Goal: Task Accomplishment & Management: Manage account settings

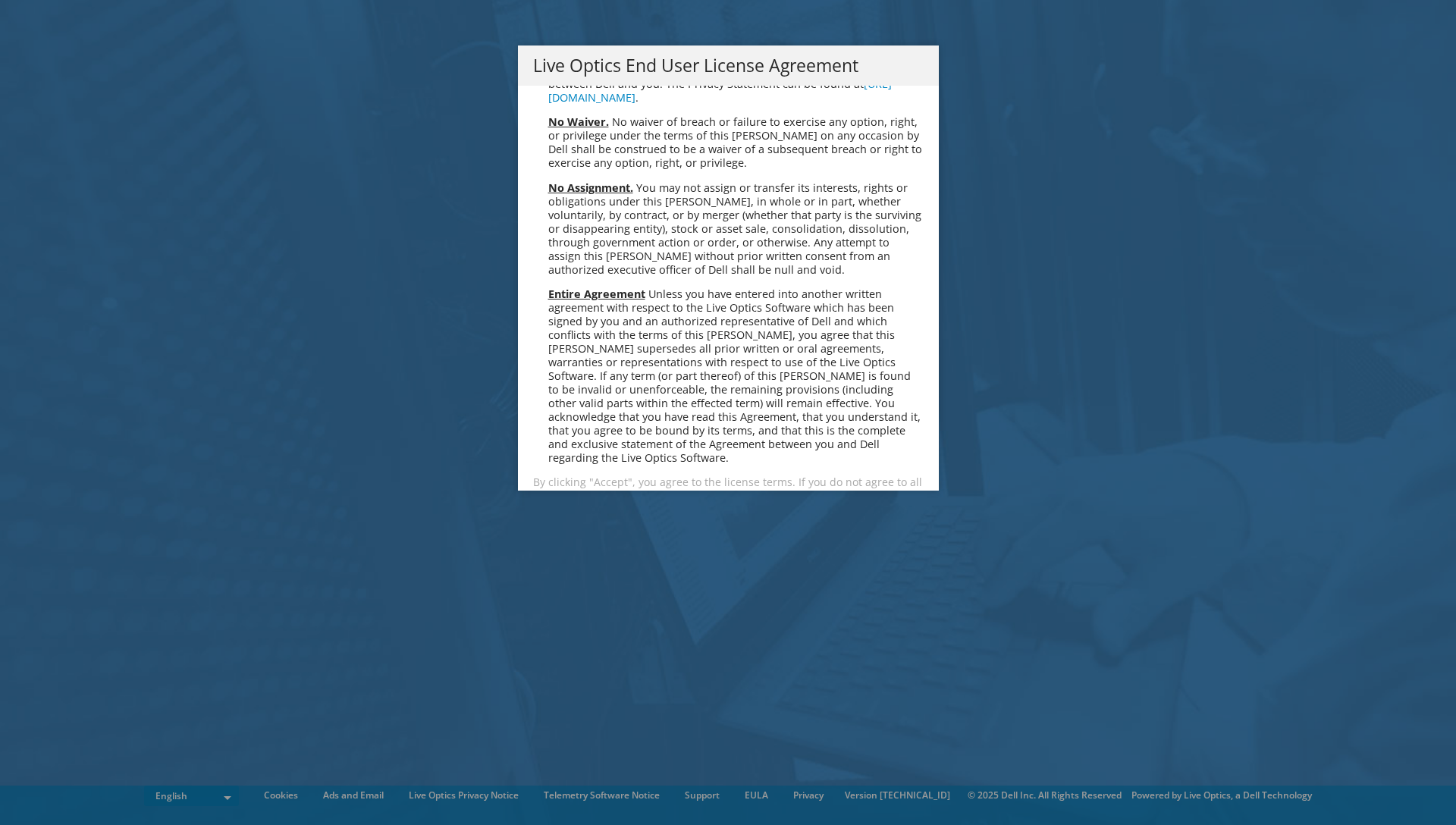
scroll to position [5736, 0]
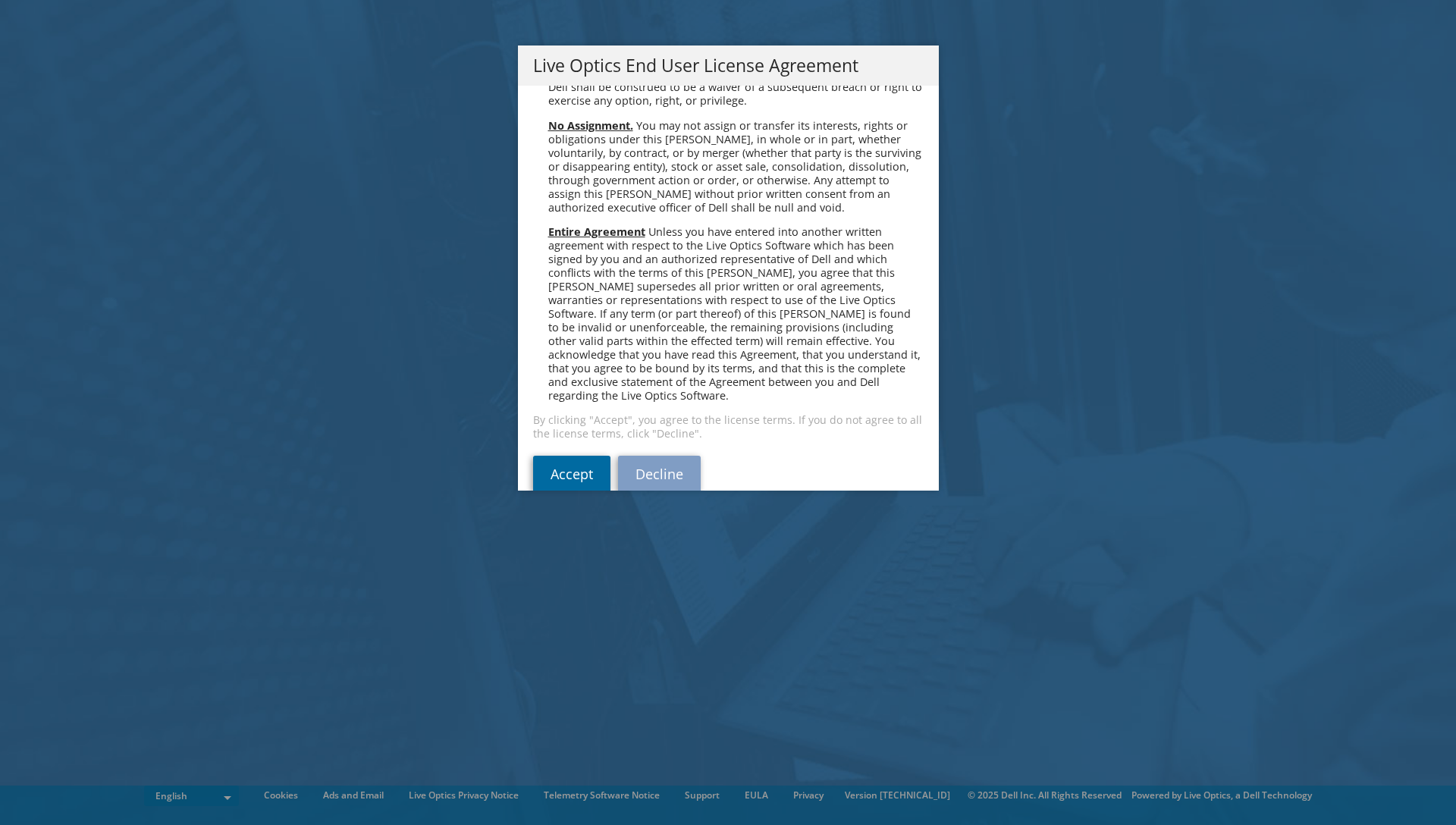
click at [585, 456] on link "Accept" at bounding box center [572, 474] width 77 height 36
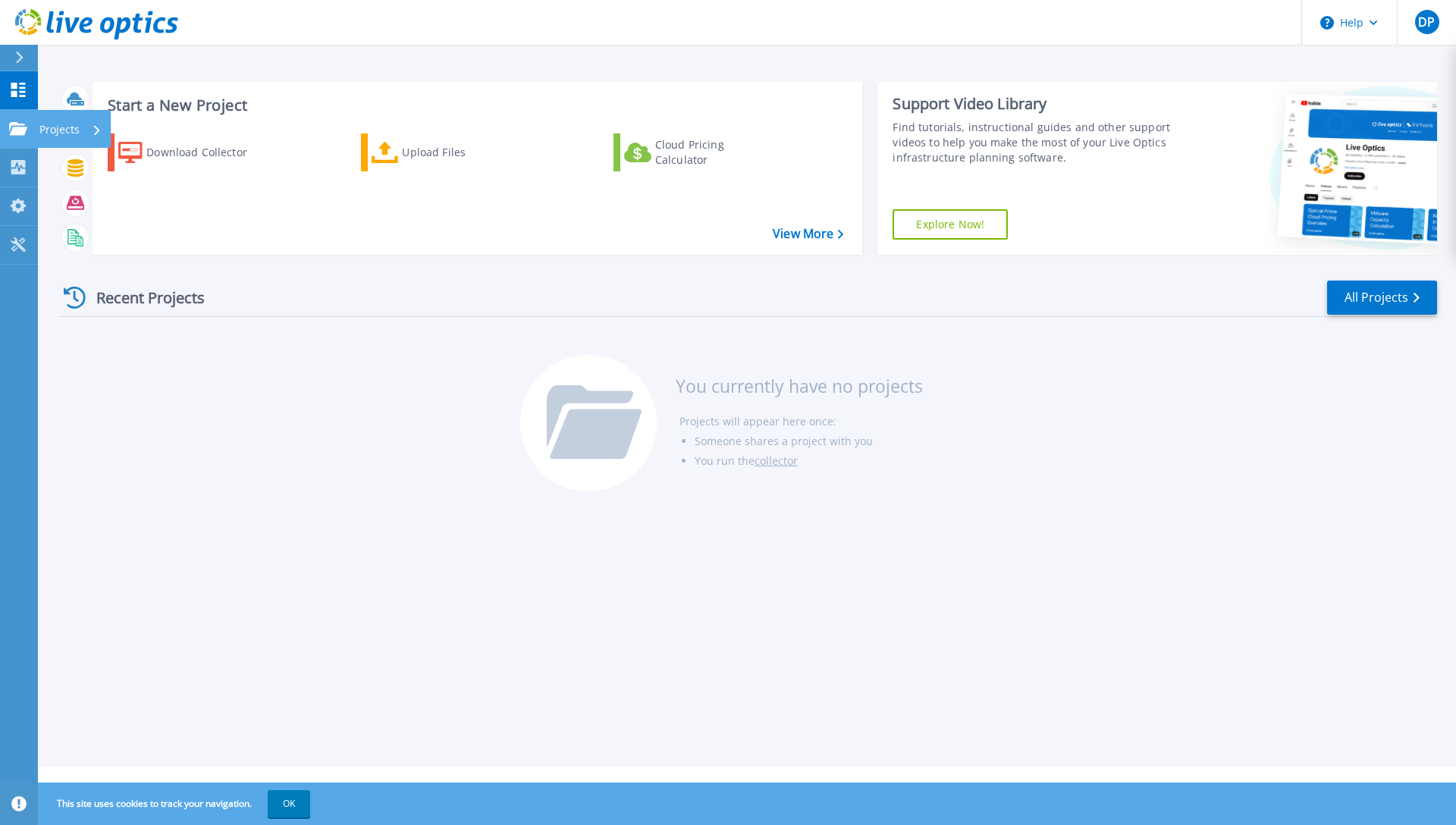
click at [70, 126] on p "Projects" at bounding box center [60, 129] width 40 height 39
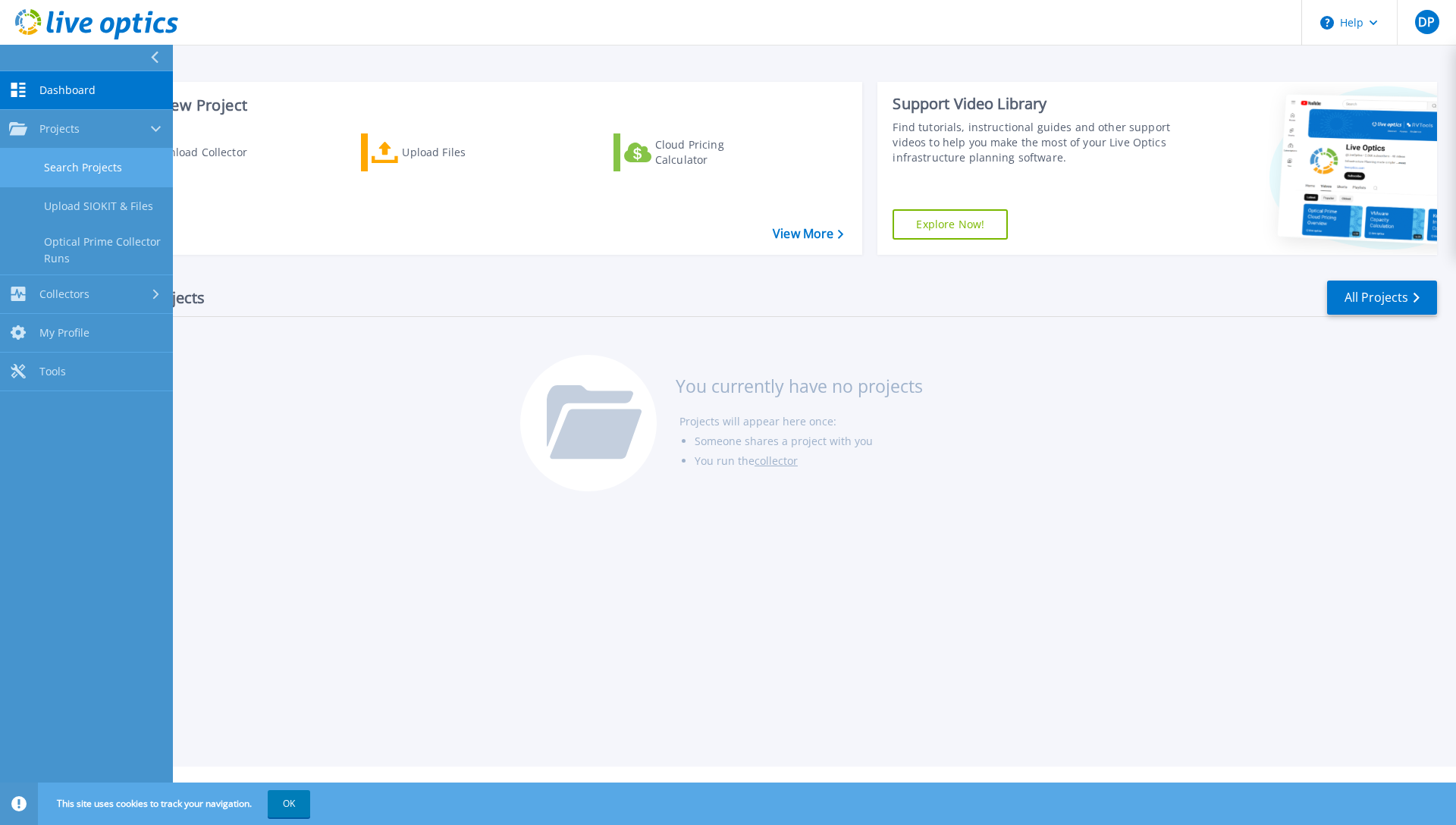
click at [111, 163] on link "Search Projects" at bounding box center [86, 168] width 173 height 39
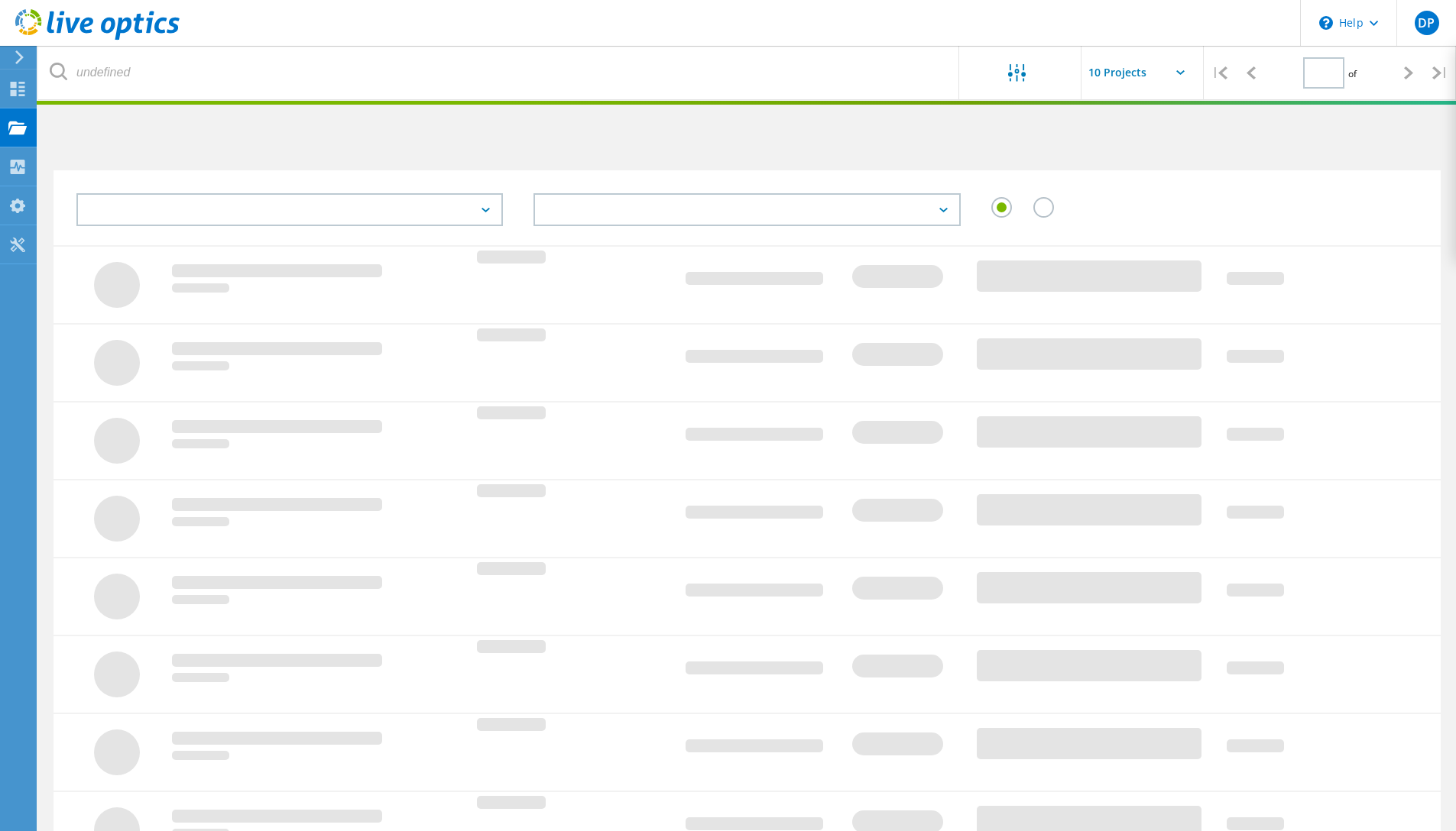
type input "1"
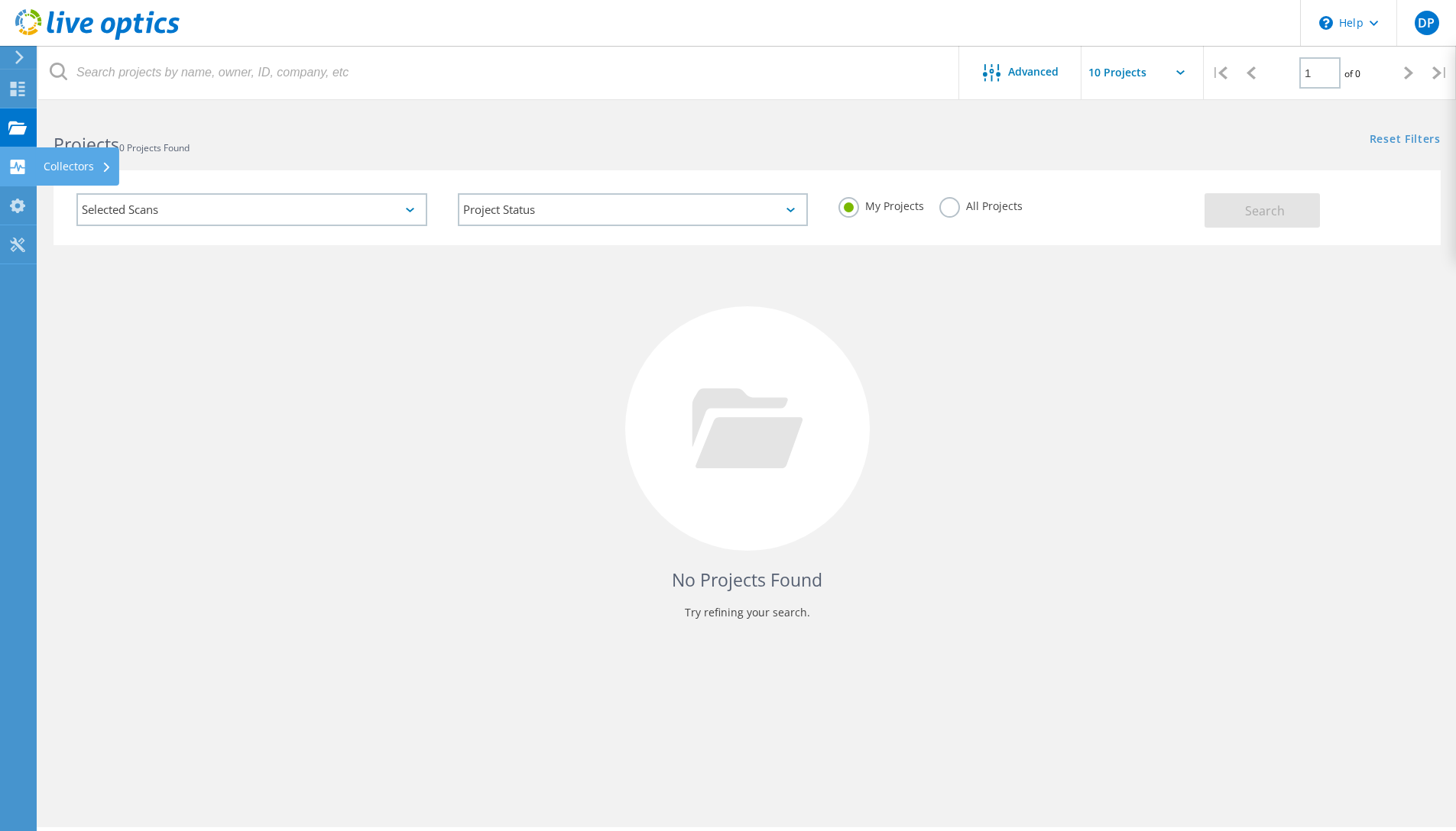
click at [81, 164] on div "Collectors" at bounding box center [77, 167] width 68 height 11
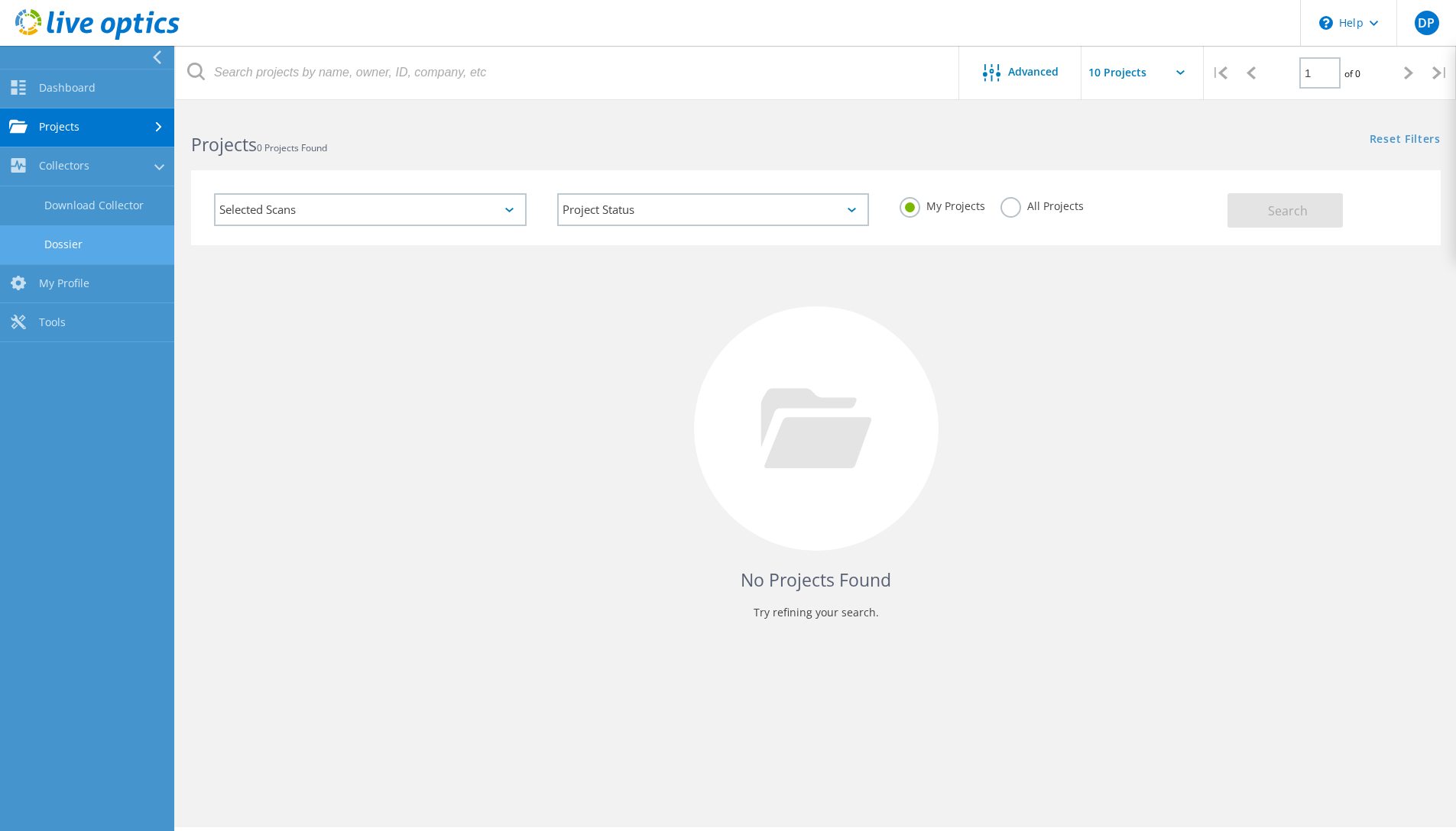
click at [108, 236] on link "Dossier" at bounding box center [87, 245] width 174 height 39
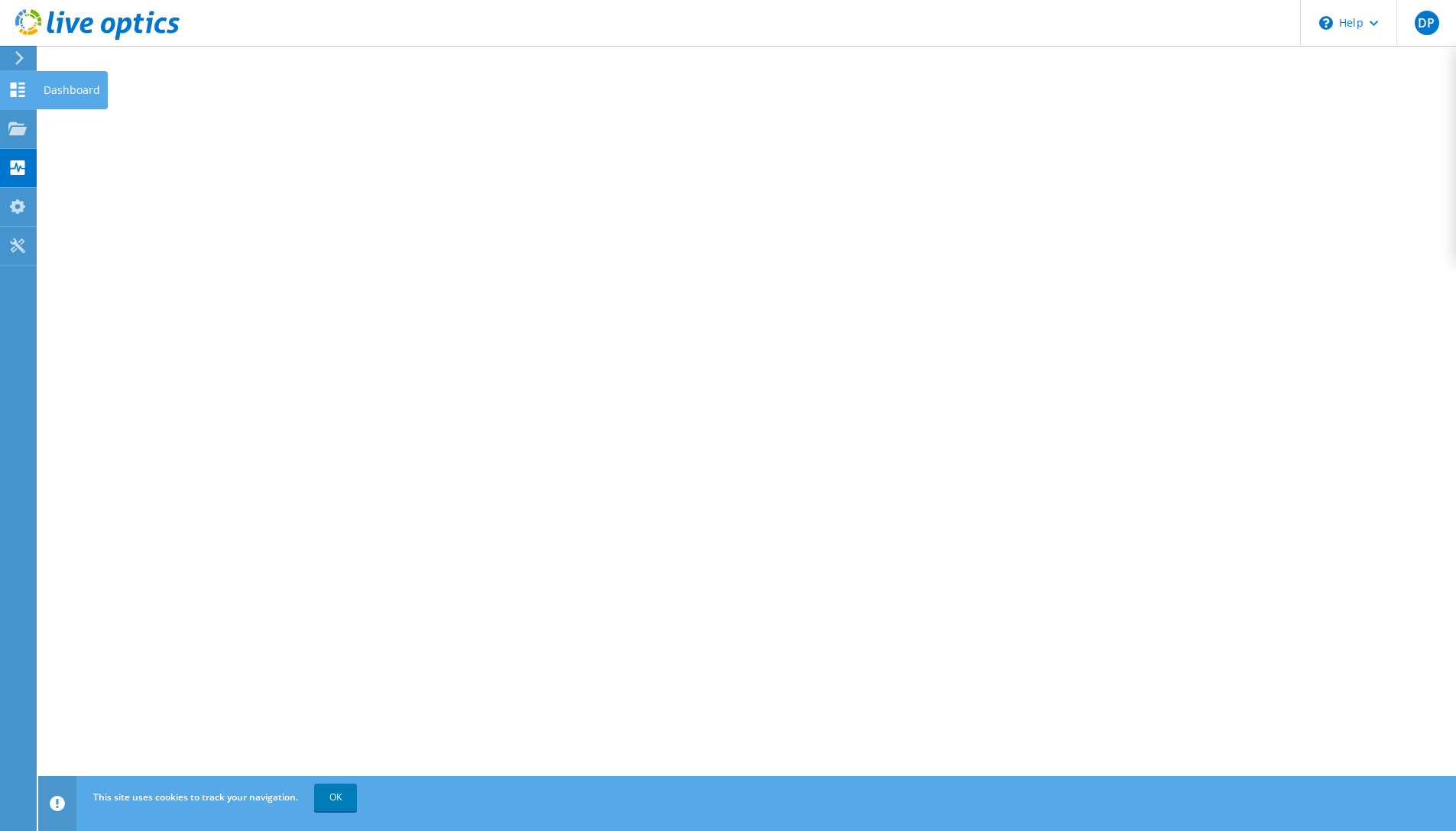
click at [61, 86] on div "Dashboard" at bounding box center [72, 90] width 72 height 38
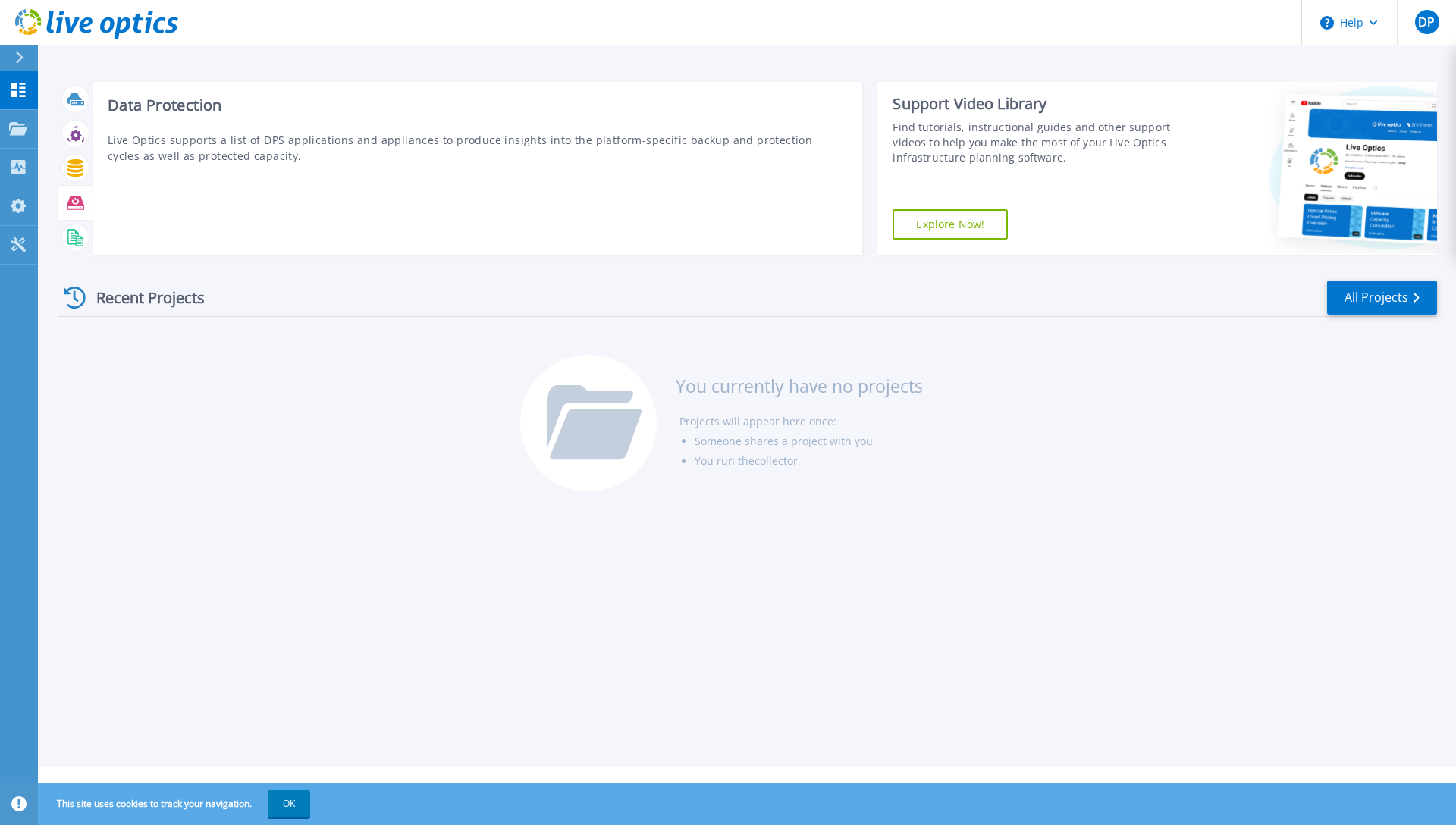
click at [76, 197] on icon at bounding box center [75, 203] width 18 height 14
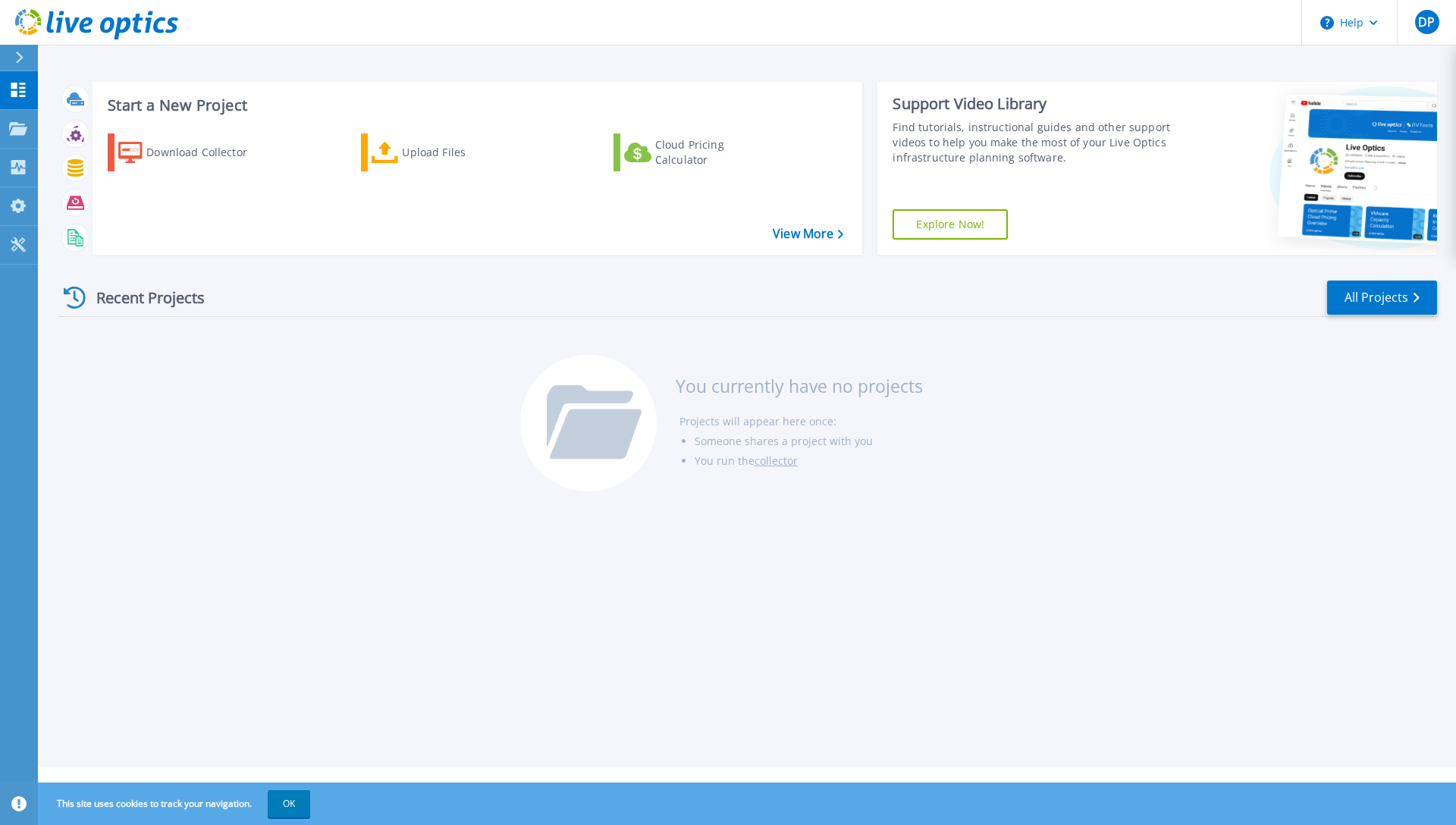
click at [262, 392] on div "Recent Projects All Projects You currently have no projects Projects will appea…" at bounding box center [747, 387] width 1379 height 240
click at [800, 234] on link "View More" at bounding box center [808, 234] width 70 height 15
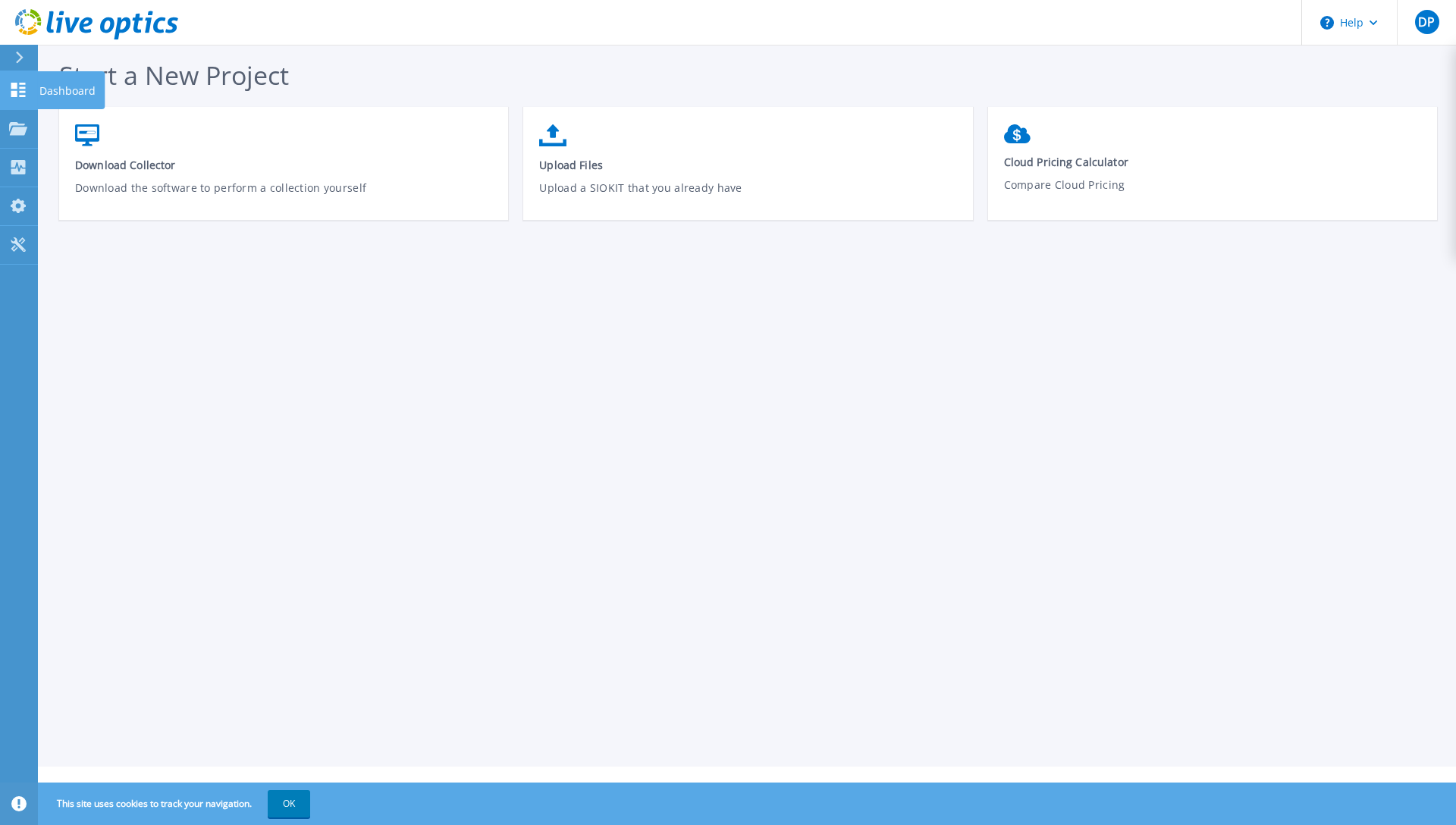
click at [63, 87] on p "Dashboard" at bounding box center [67, 91] width 56 height 39
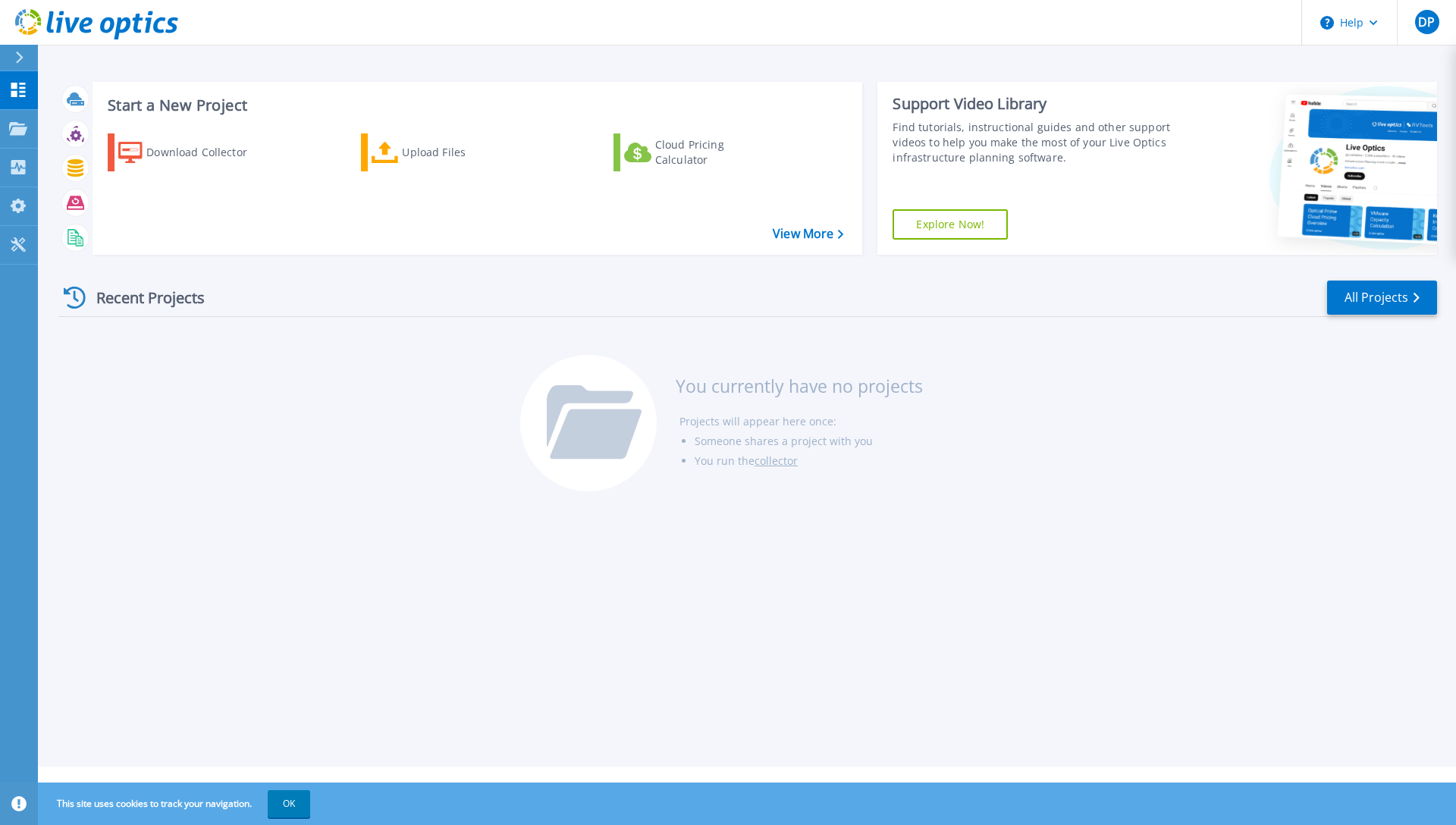
click at [952, 218] on link "Explore Now!" at bounding box center [950, 224] width 115 height 30
click at [19, 56] on icon at bounding box center [20, 58] width 8 height 12
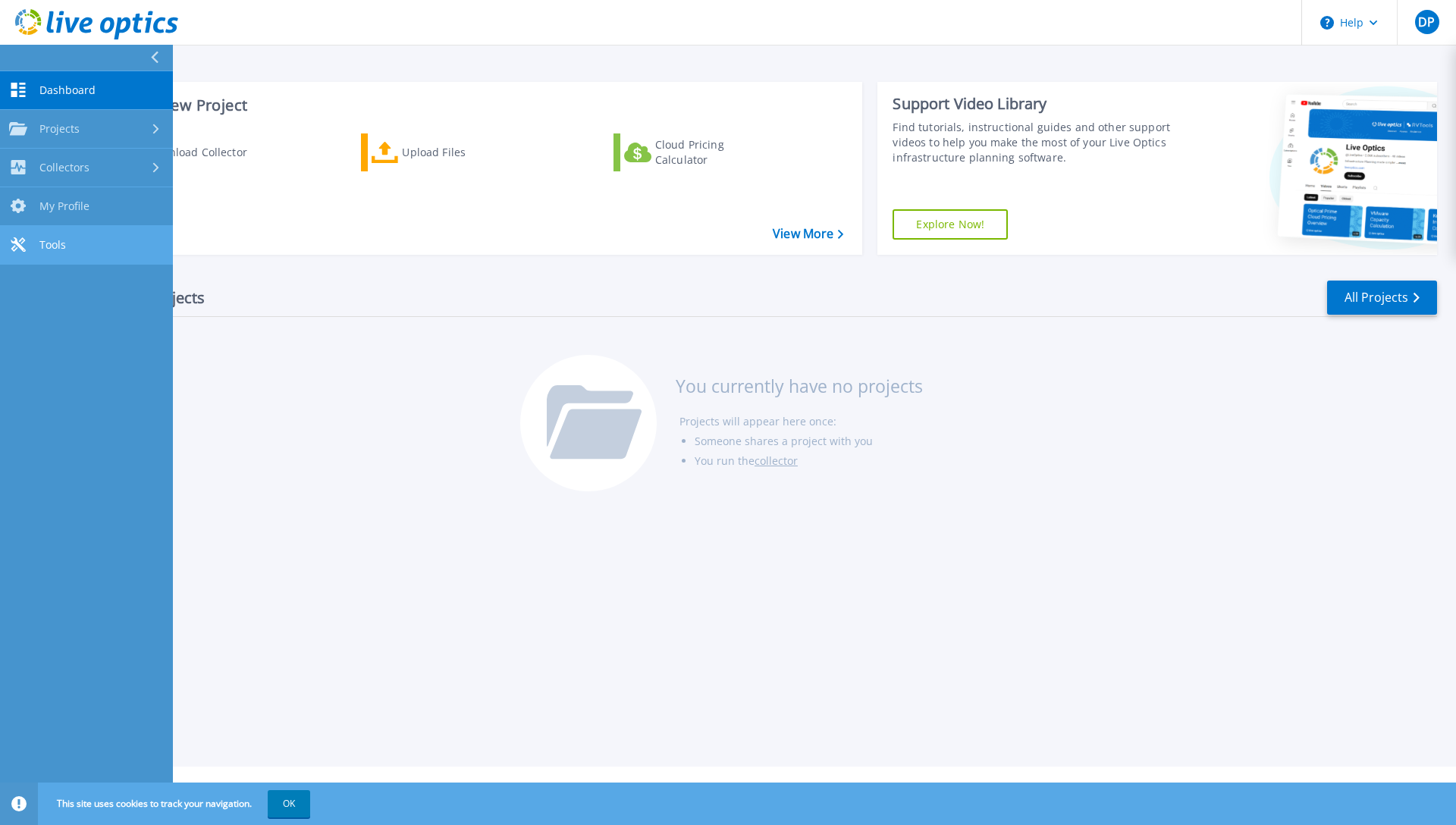
click at [73, 262] on link "Tools Tools" at bounding box center [86, 245] width 173 height 39
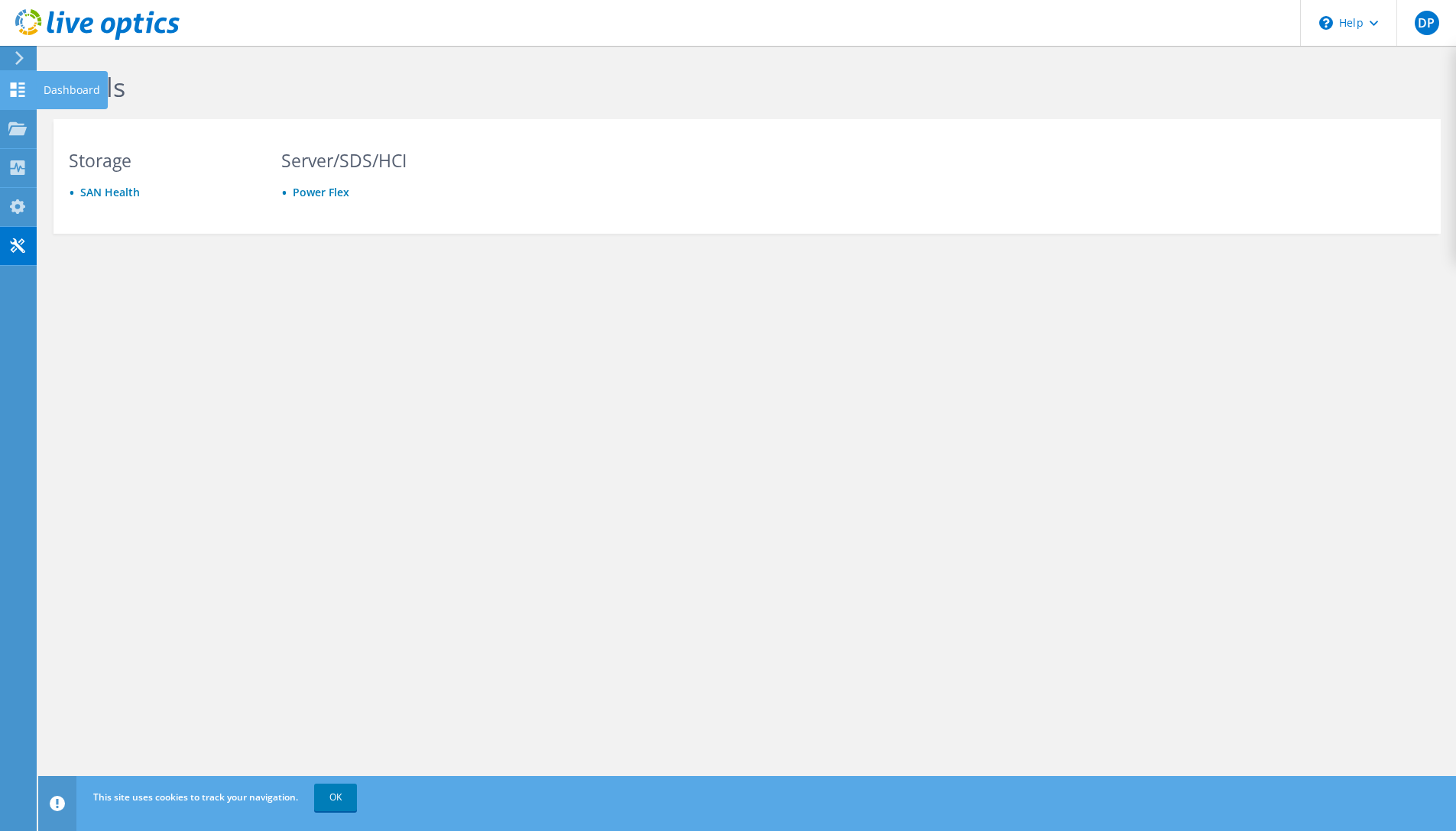
click at [63, 85] on div "Dashboard" at bounding box center [72, 90] width 72 height 38
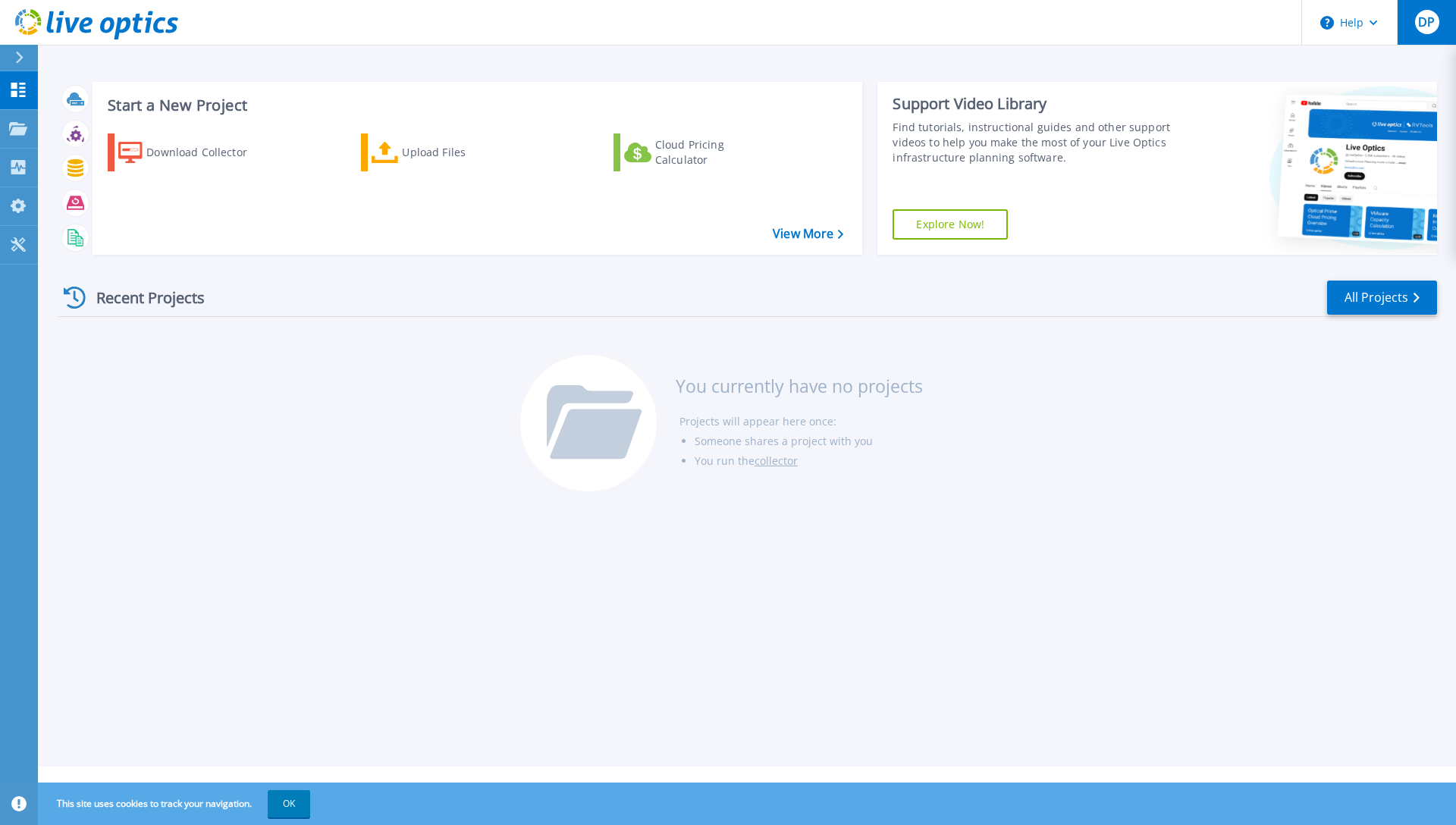
click at [1432, 33] on div "DP" at bounding box center [1427, 22] width 24 height 24
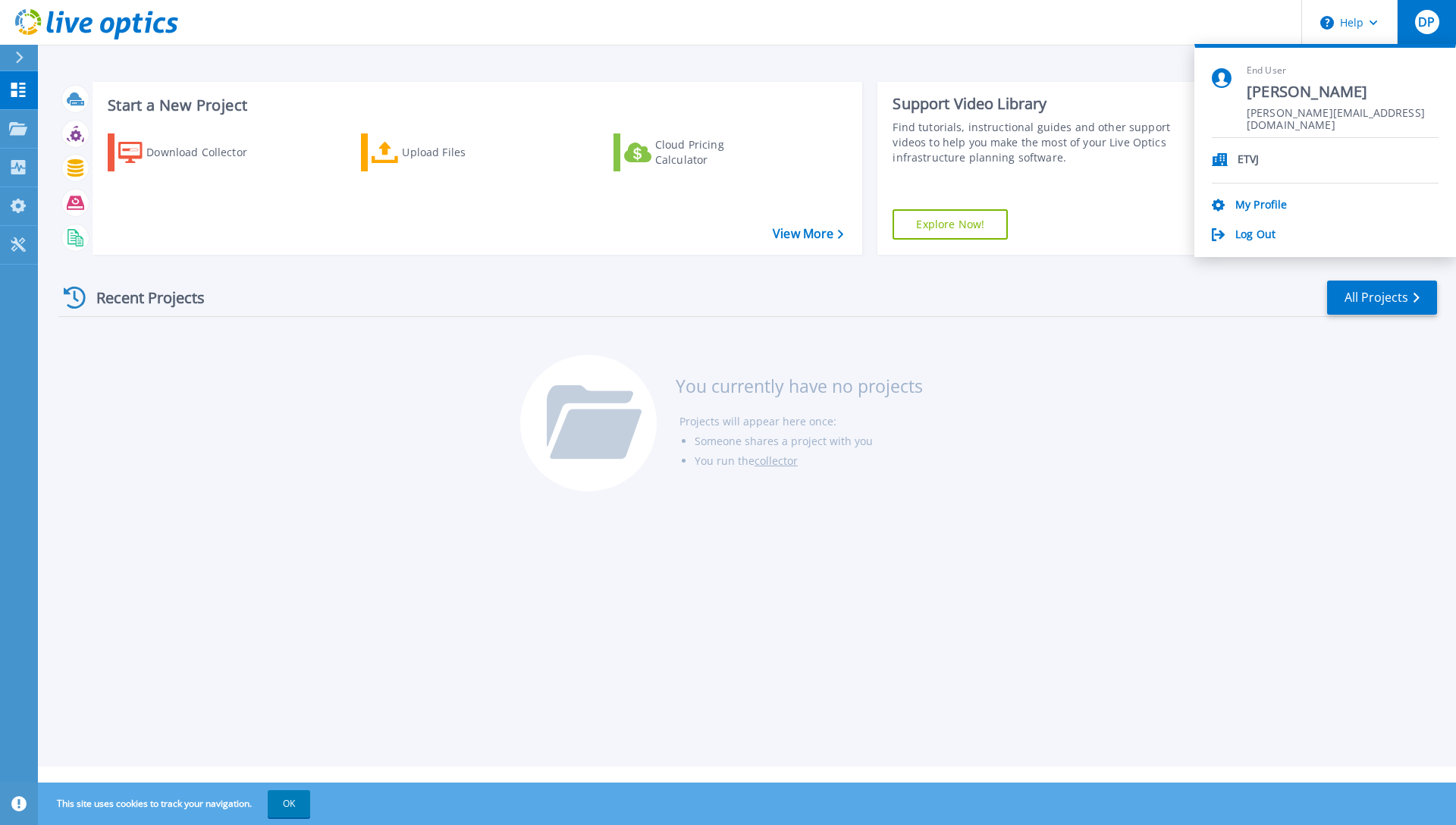
click at [1220, 159] on icon at bounding box center [1219, 159] width 16 height 13
click at [1246, 159] on p "ETVJ" at bounding box center [1249, 160] width 22 height 15
click at [1253, 158] on p "ETVJ" at bounding box center [1249, 160] width 22 height 15
click at [1259, 200] on link "My Profile" at bounding box center [1261, 206] width 52 height 15
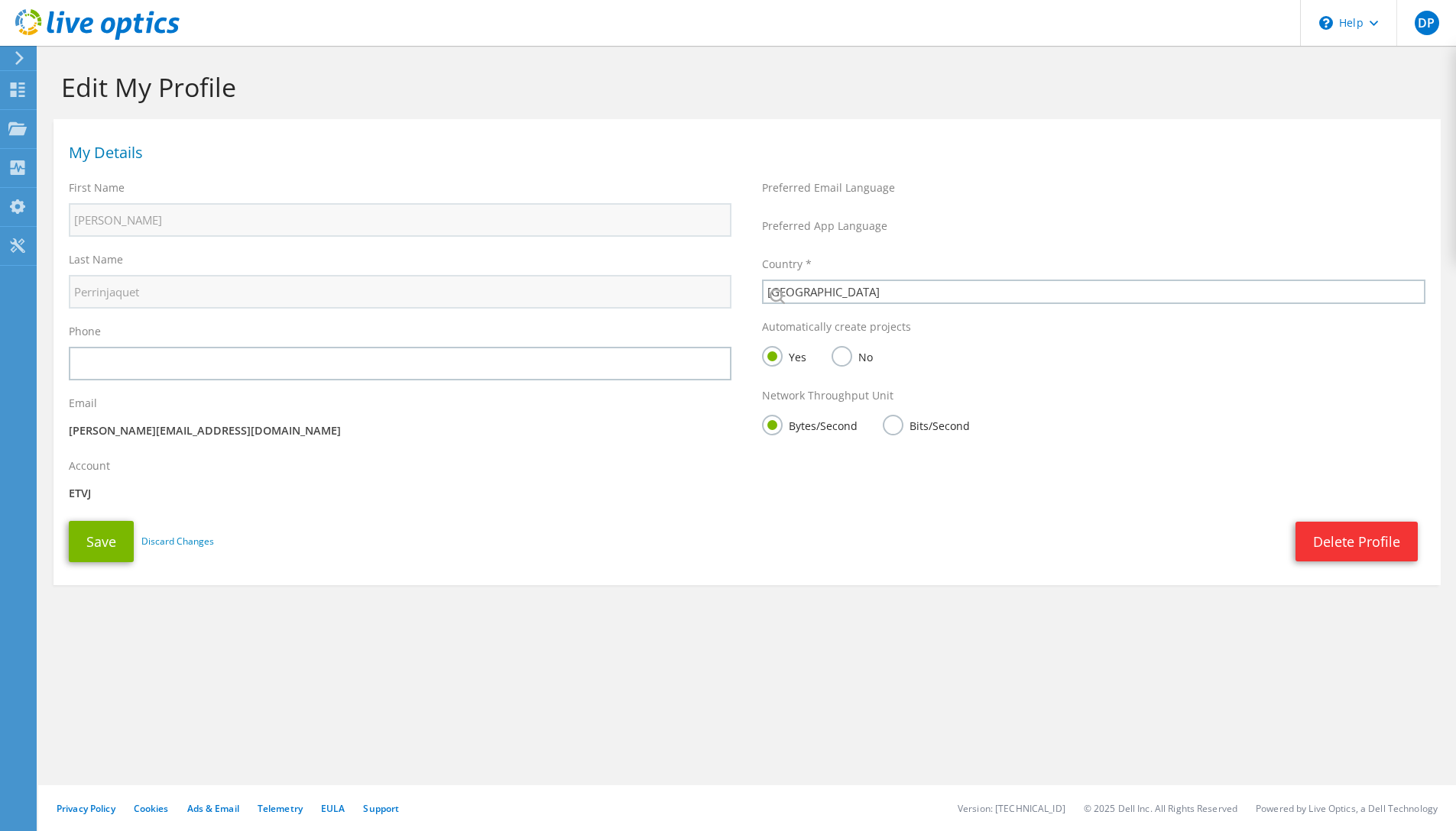
select select "42"
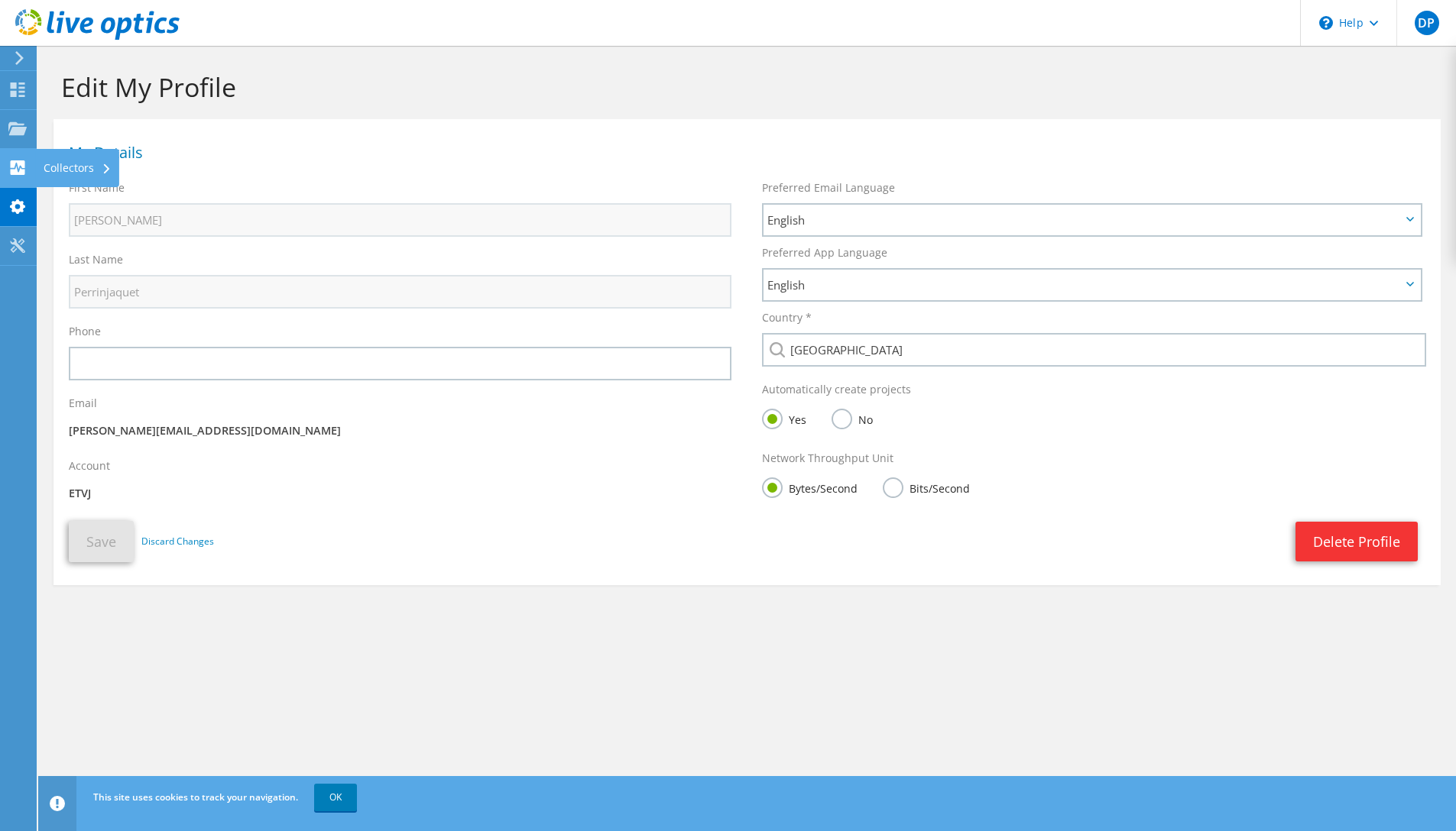
click at [66, 167] on div "Collectors" at bounding box center [77, 168] width 83 height 38
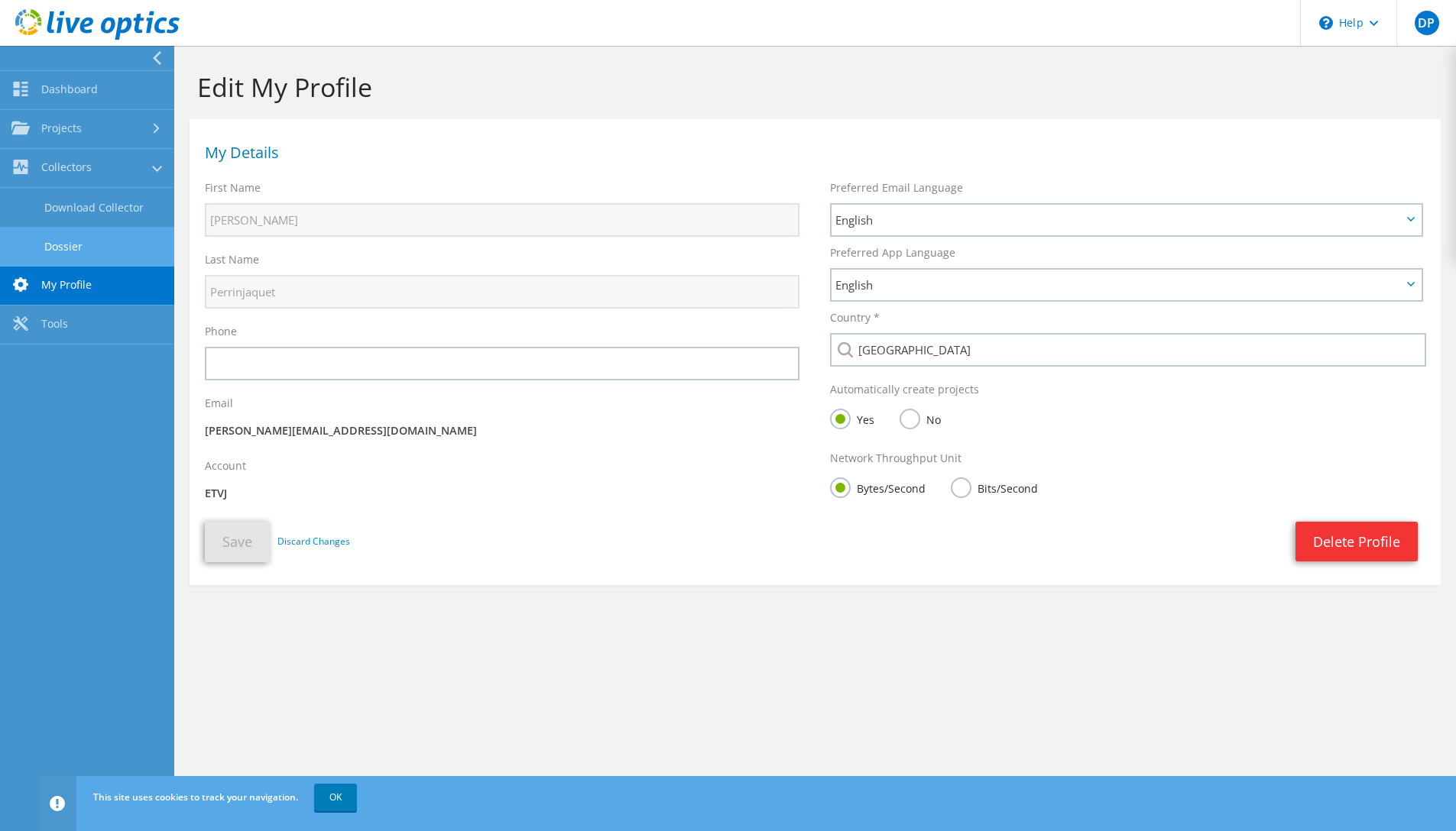
click at [92, 242] on link "Dossier" at bounding box center [87, 246] width 174 height 39
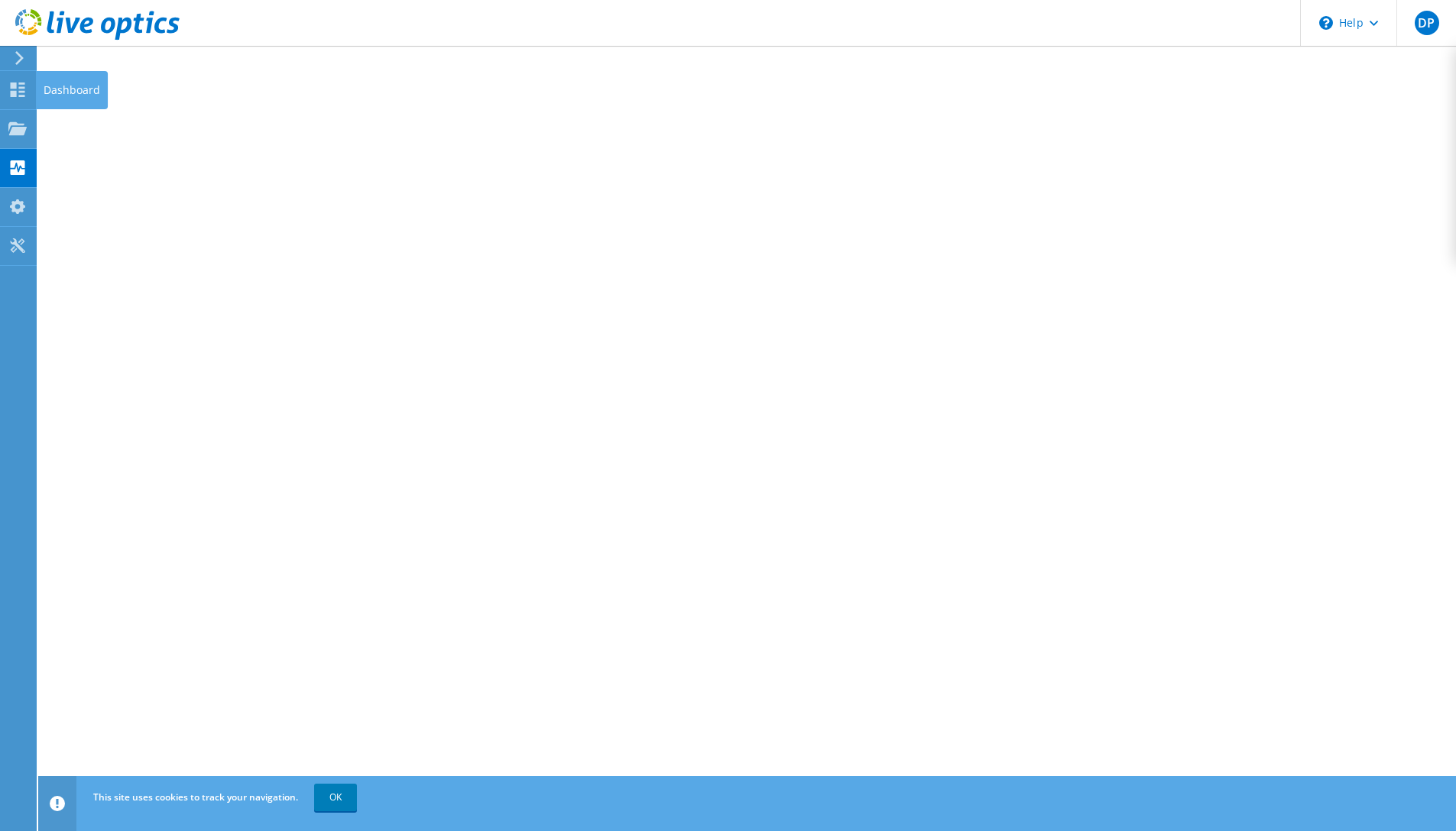
click at [58, 83] on div "Dashboard" at bounding box center [72, 90] width 72 height 38
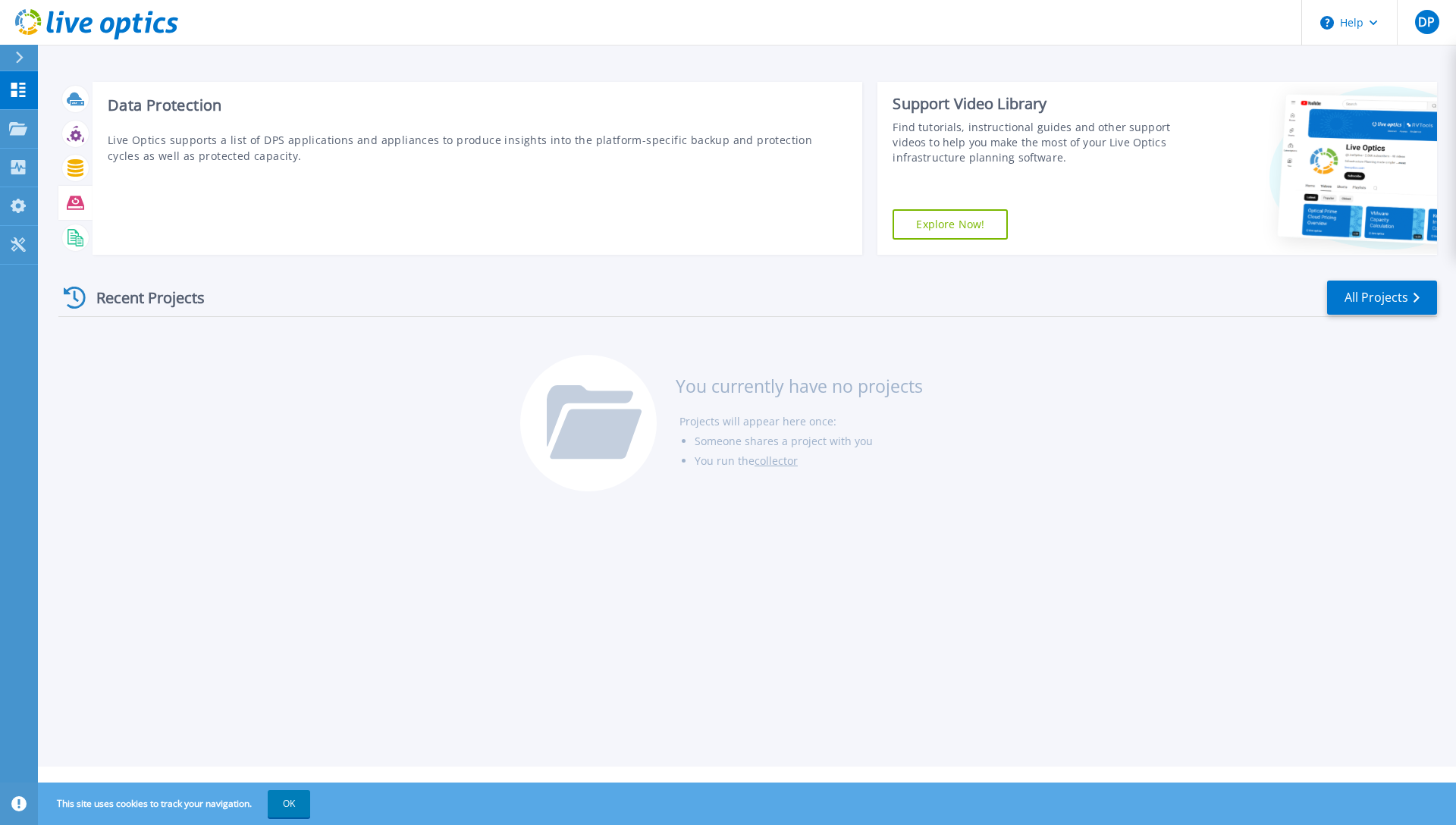
click at [77, 198] on icon at bounding box center [75, 203] width 18 height 14
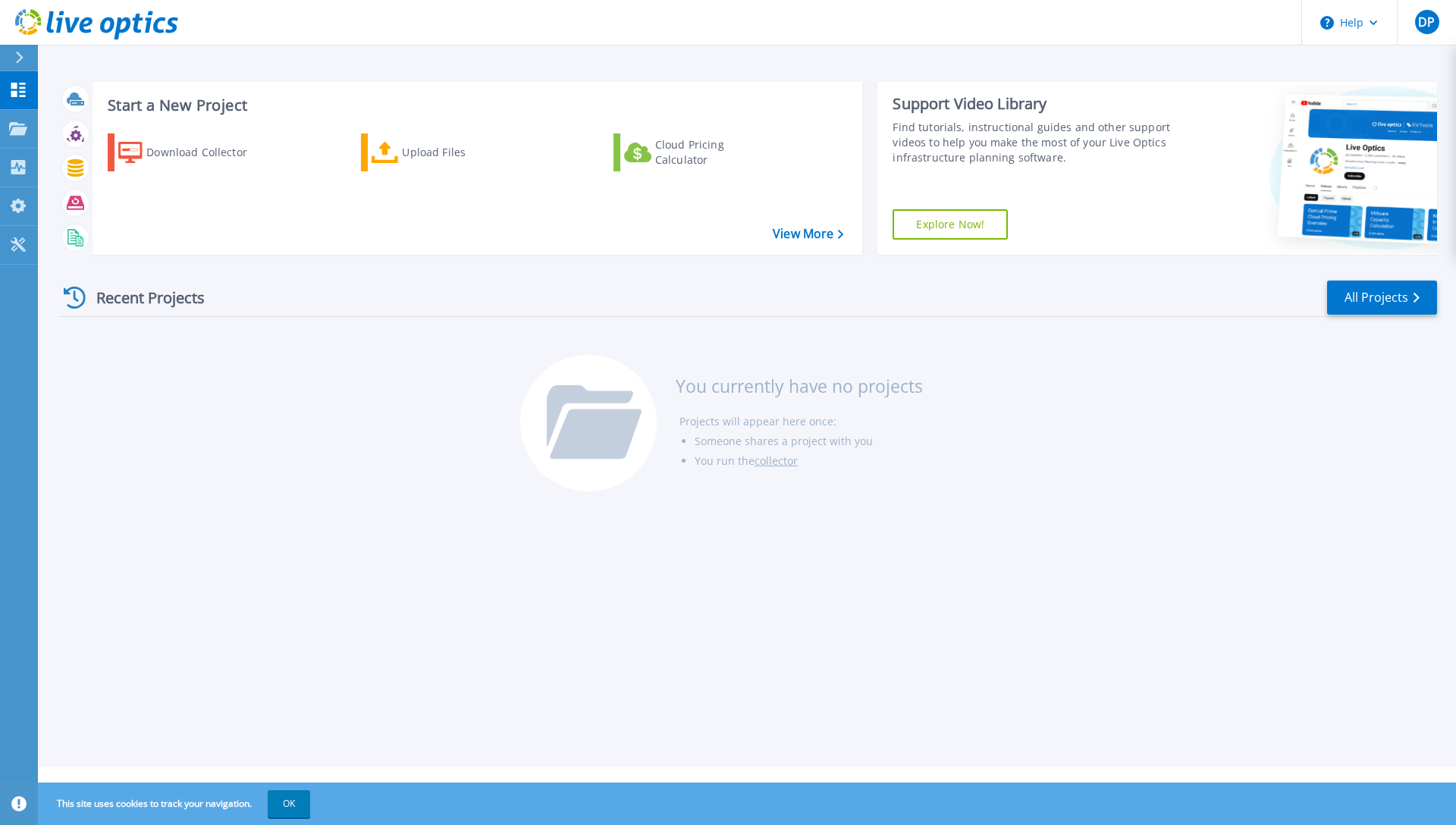
click at [75, 299] on icon at bounding box center [74, 297] width 22 height 22
click at [1412, 300] on link "All Projects" at bounding box center [1382, 298] width 110 height 34
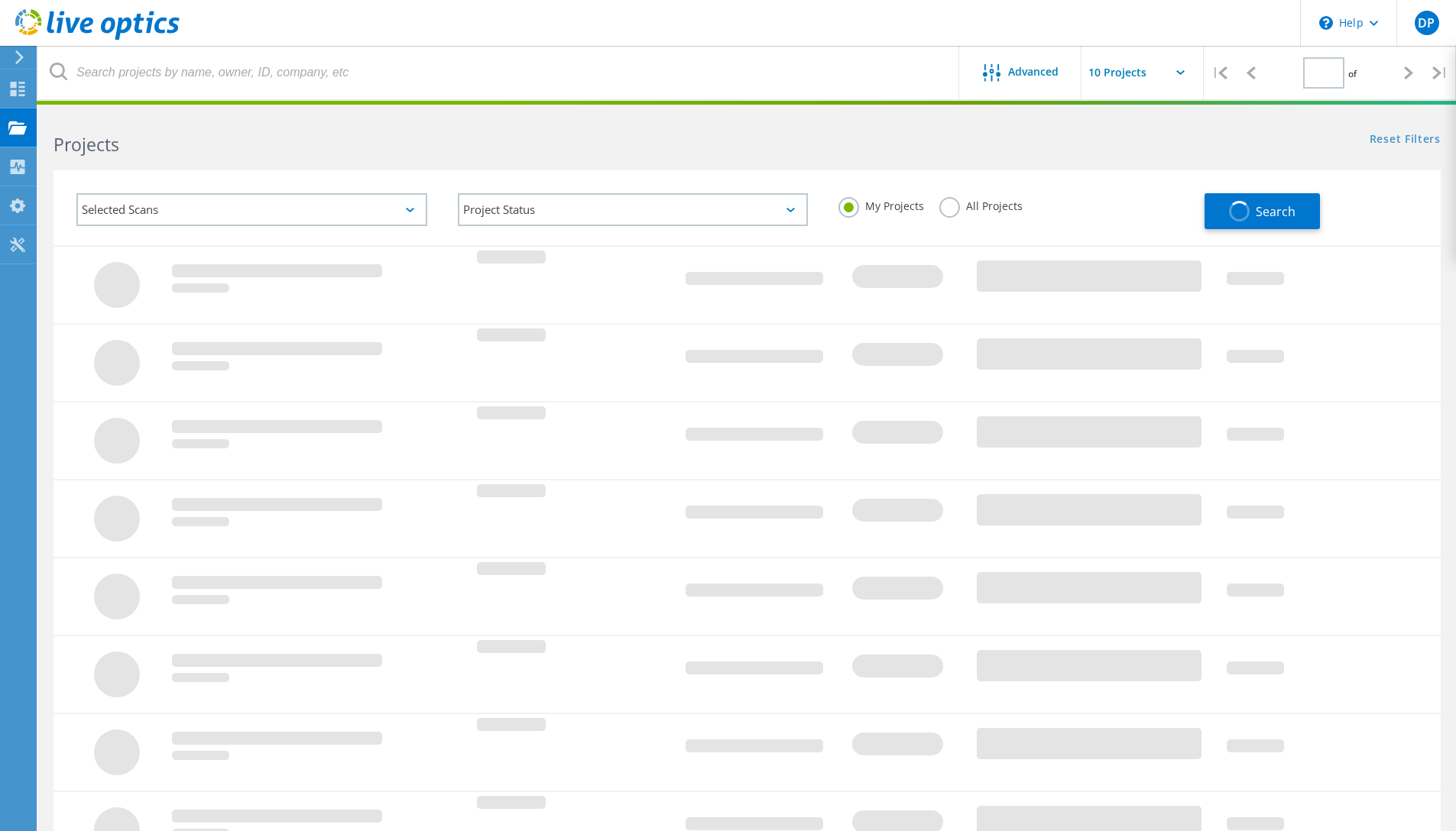
type input "1"
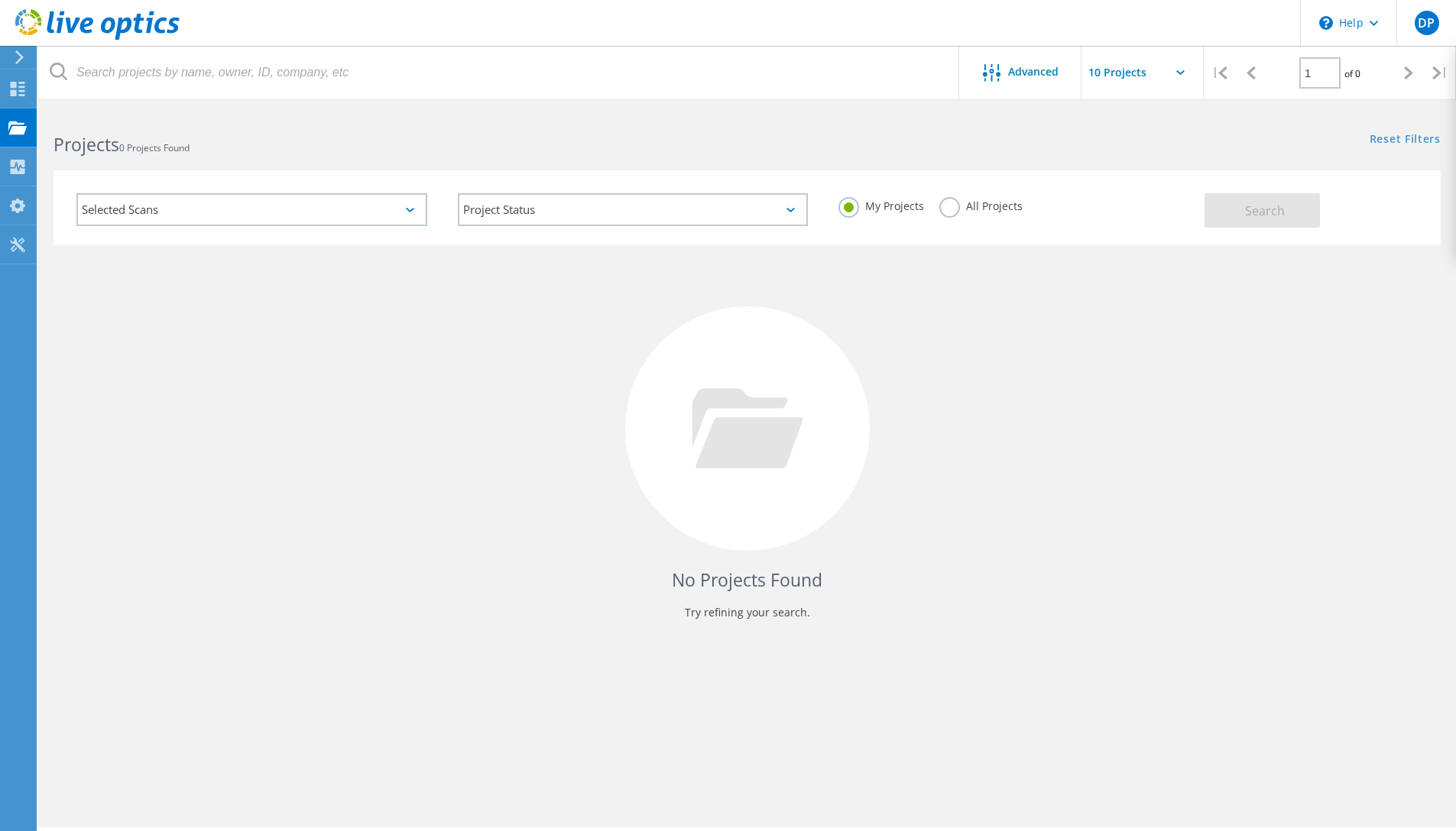
click at [1125, 75] on input "text" at bounding box center [1158, 72] width 153 height 54
click at [610, 266] on div "No Projects Found Try refining your search." at bounding box center [747, 443] width 1387 height 395
click at [324, 214] on div "Selected Scans" at bounding box center [252, 210] width 351 height 33
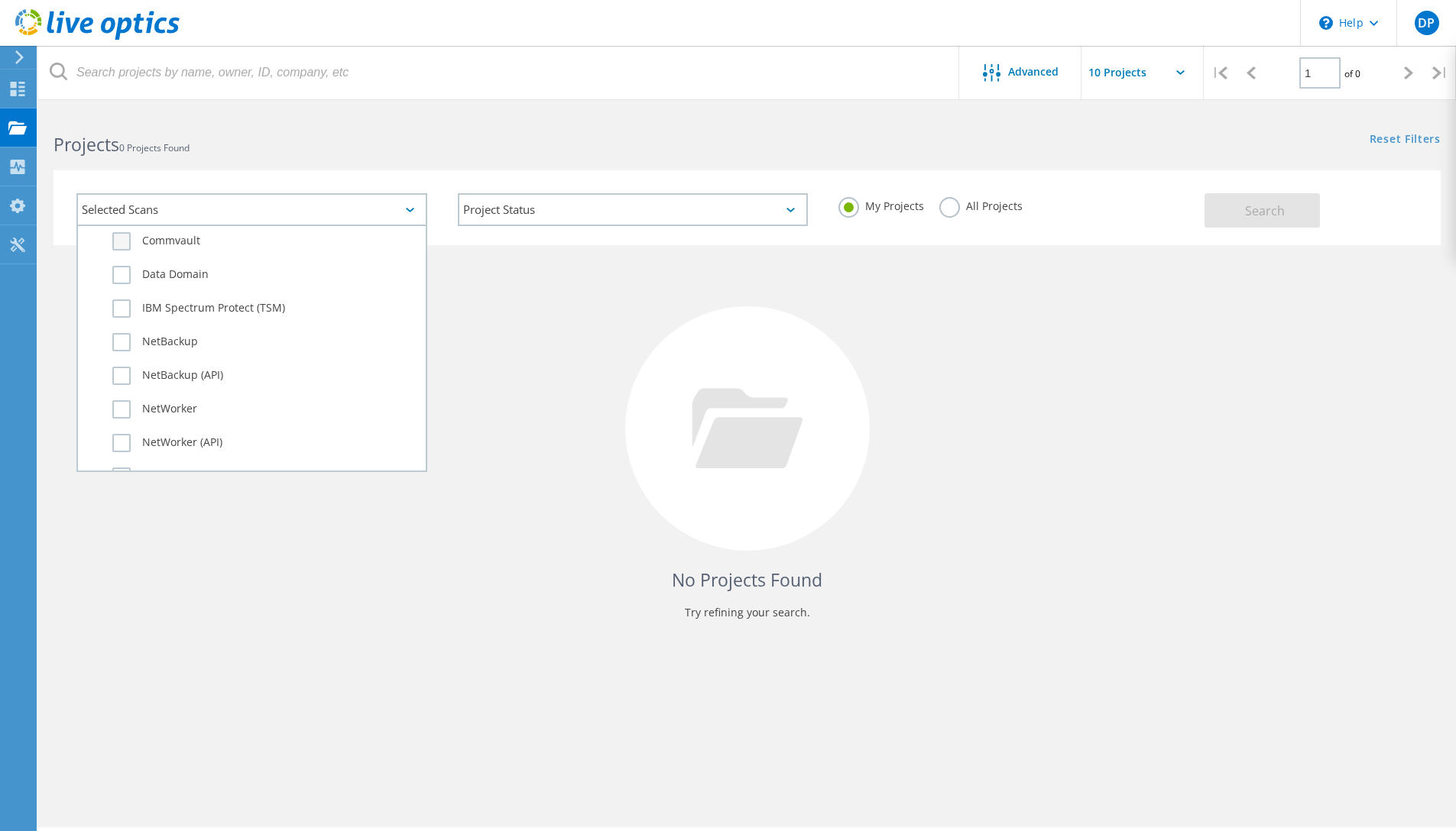
scroll to position [943, 0]
click at [114, 271] on label "Data Domain" at bounding box center [265, 272] width 306 height 19
click at [0, 0] on input "Data Domain" at bounding box center [0, 0] width 0 height 0
click at [1257, 210] on span "Search" at bounding box center [1265, 211] width 40 height 17
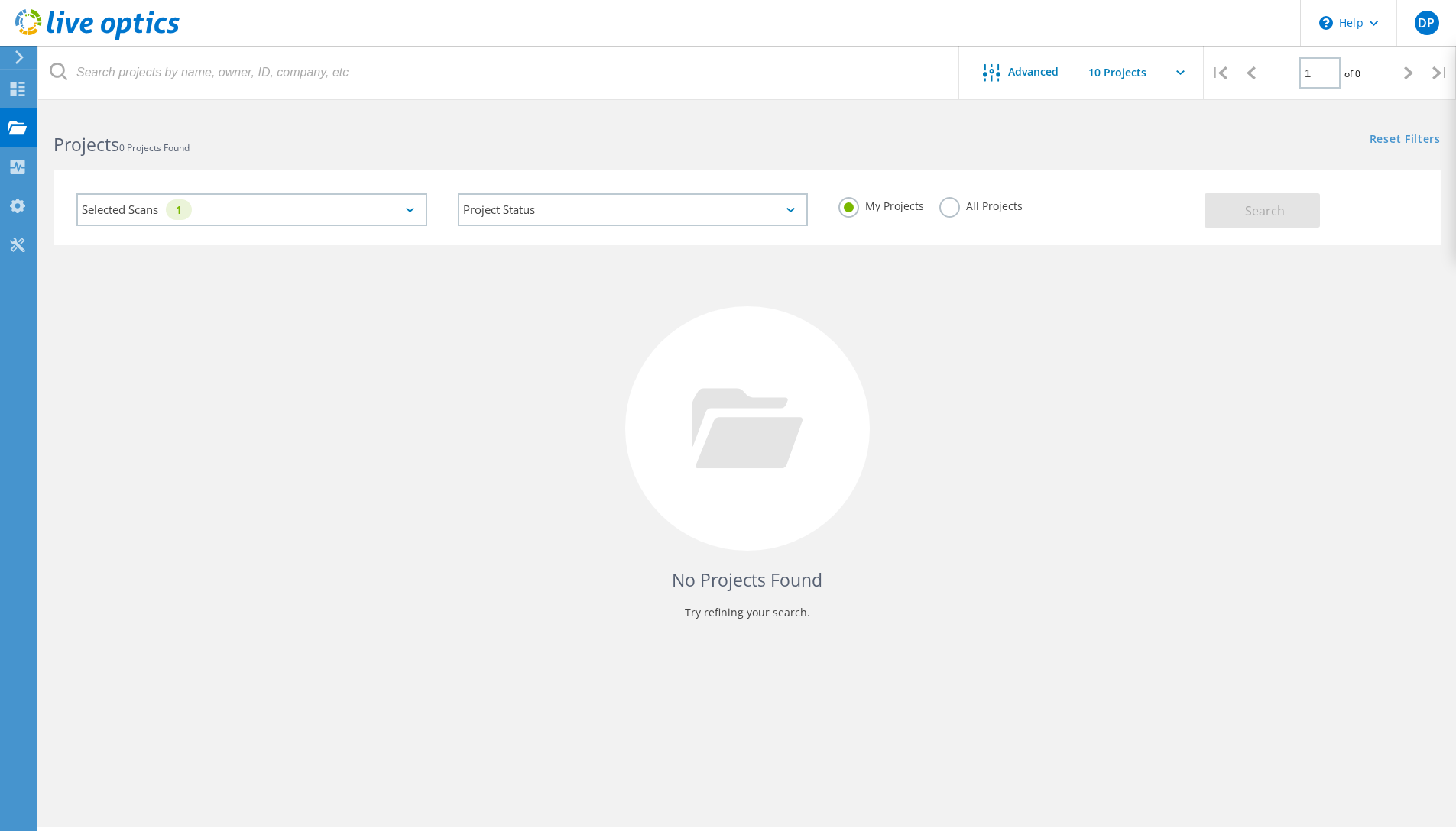
click at [373, 217] on div "Selected Scans 1" at bounding box center [252, 210] width 351 height 33
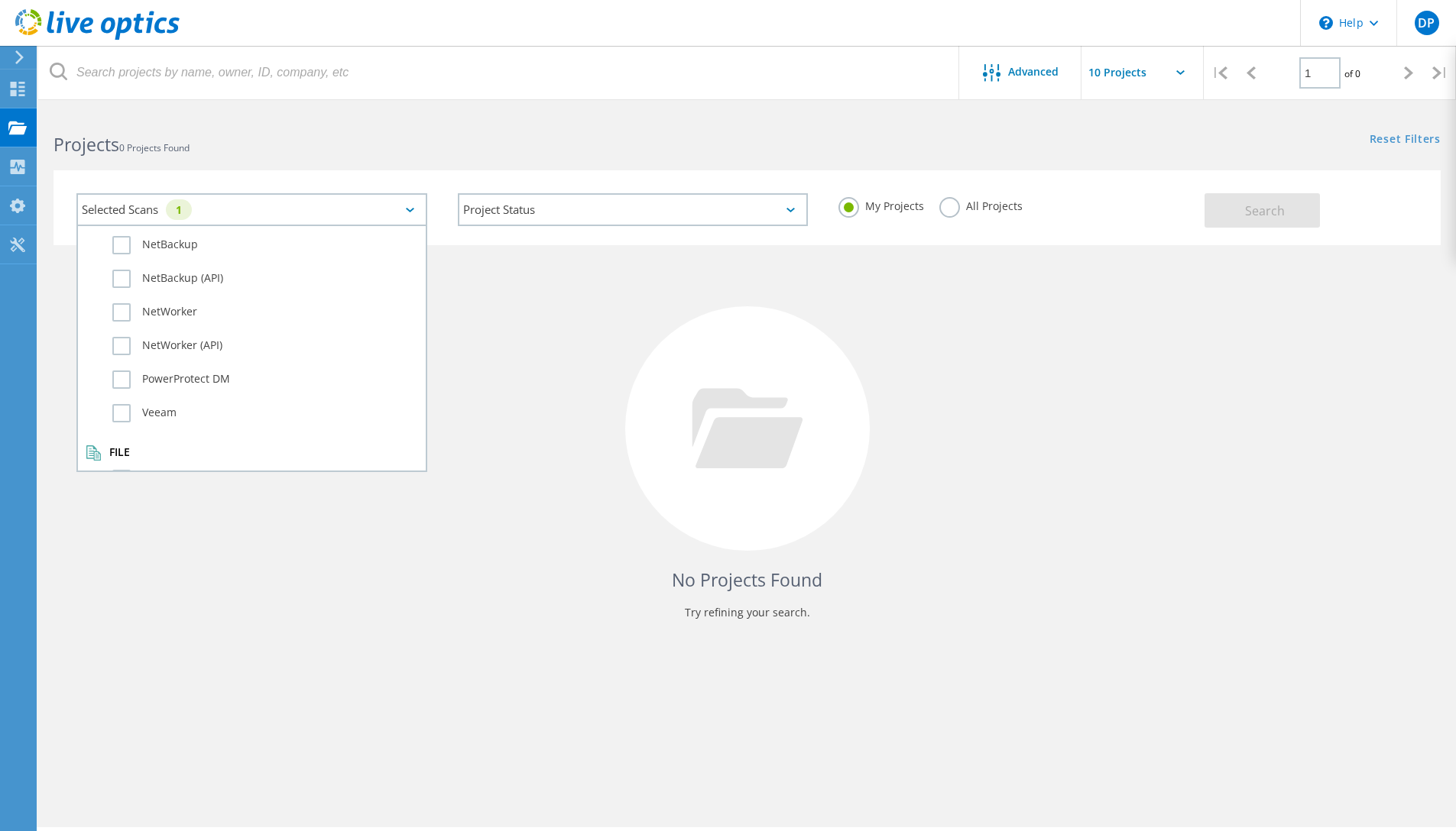
scroll to position [1047, 0]
click at [134, 365] on label "PowerProtect DM" at bounding box center [265, 371] width 306 height 19
click at [0, 0] on input "PowerProtect DM" at bounding box center [0, 0] width 0 height 0
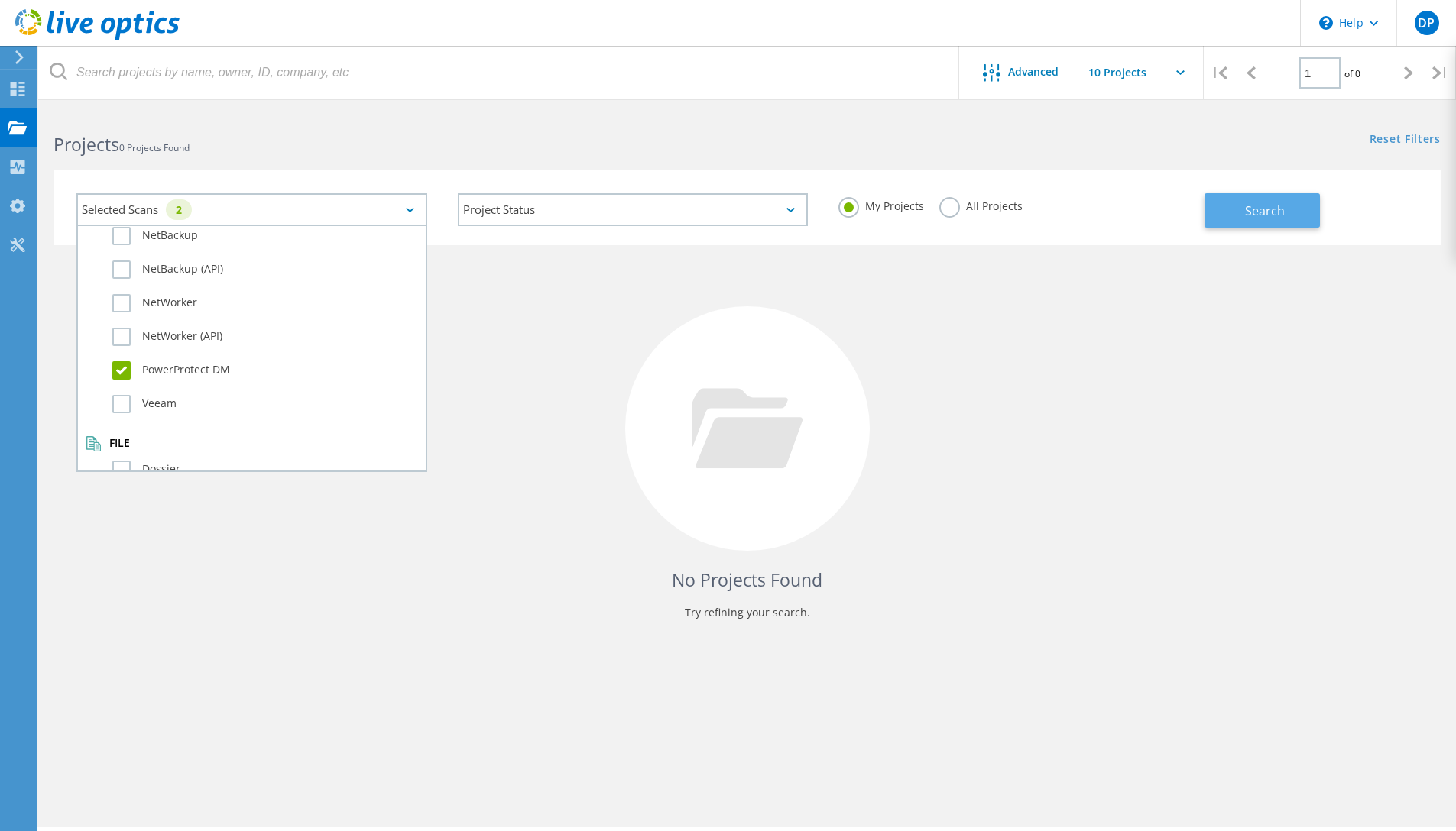
click at [1284, 220] on button "Search" at bounding box center [1263, 210] width 115 height 34
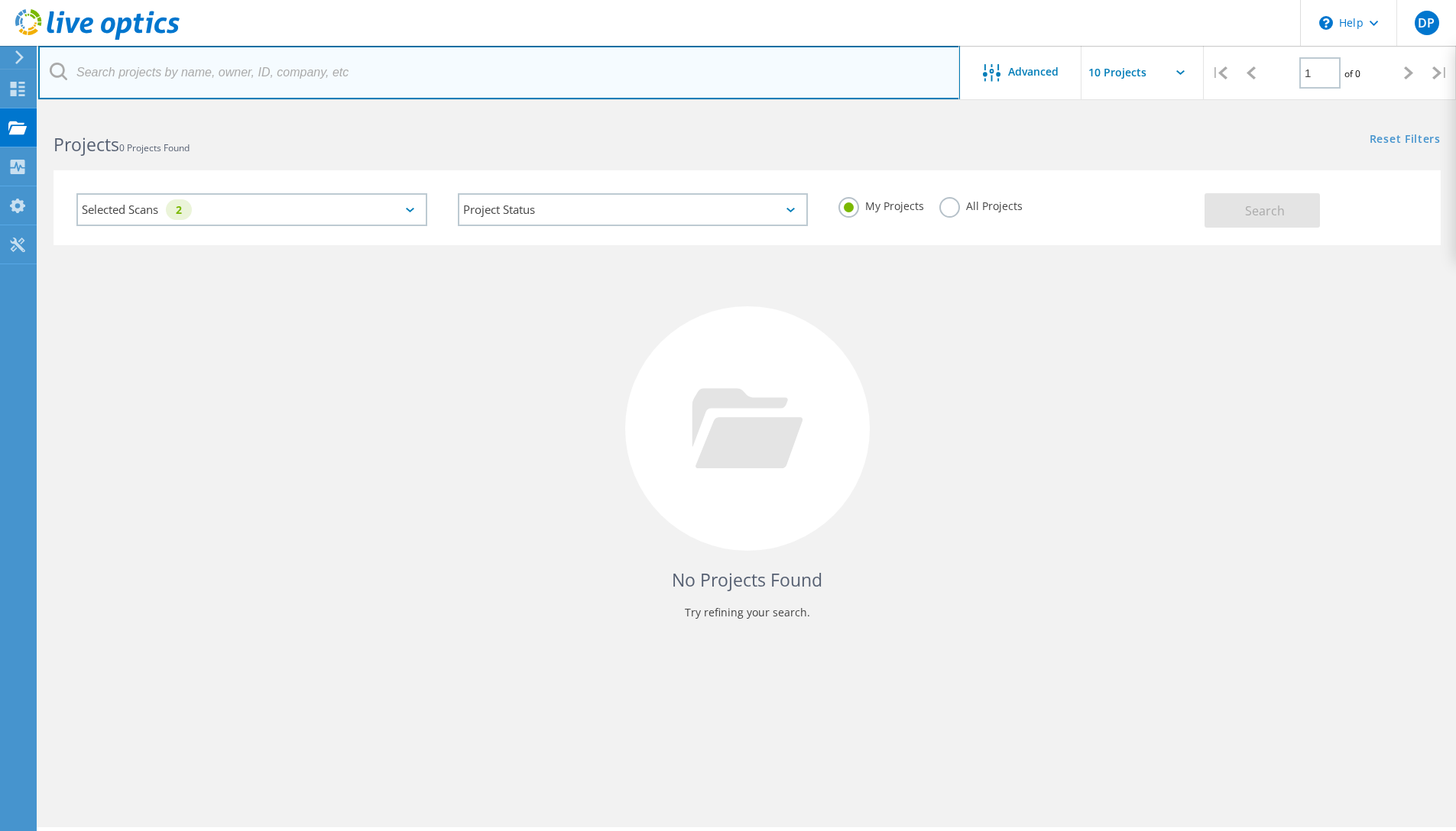
click at [190, 72] on input "text" at bounding box center [499, 72] width 922 height 54
type input "bdd2410"
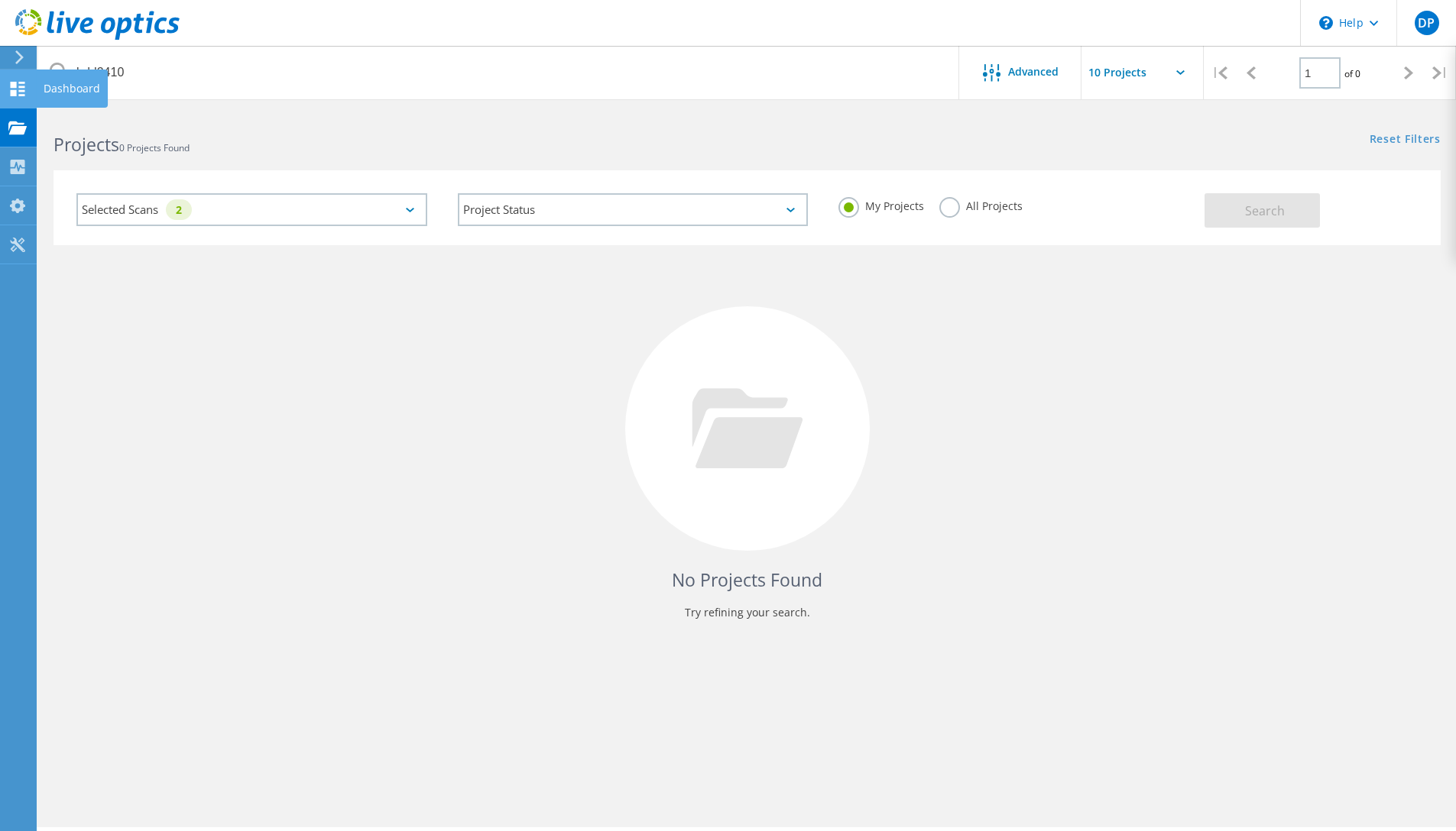
click at [18, 89] on icon at bounding box center [18, 89] width 19 height 15
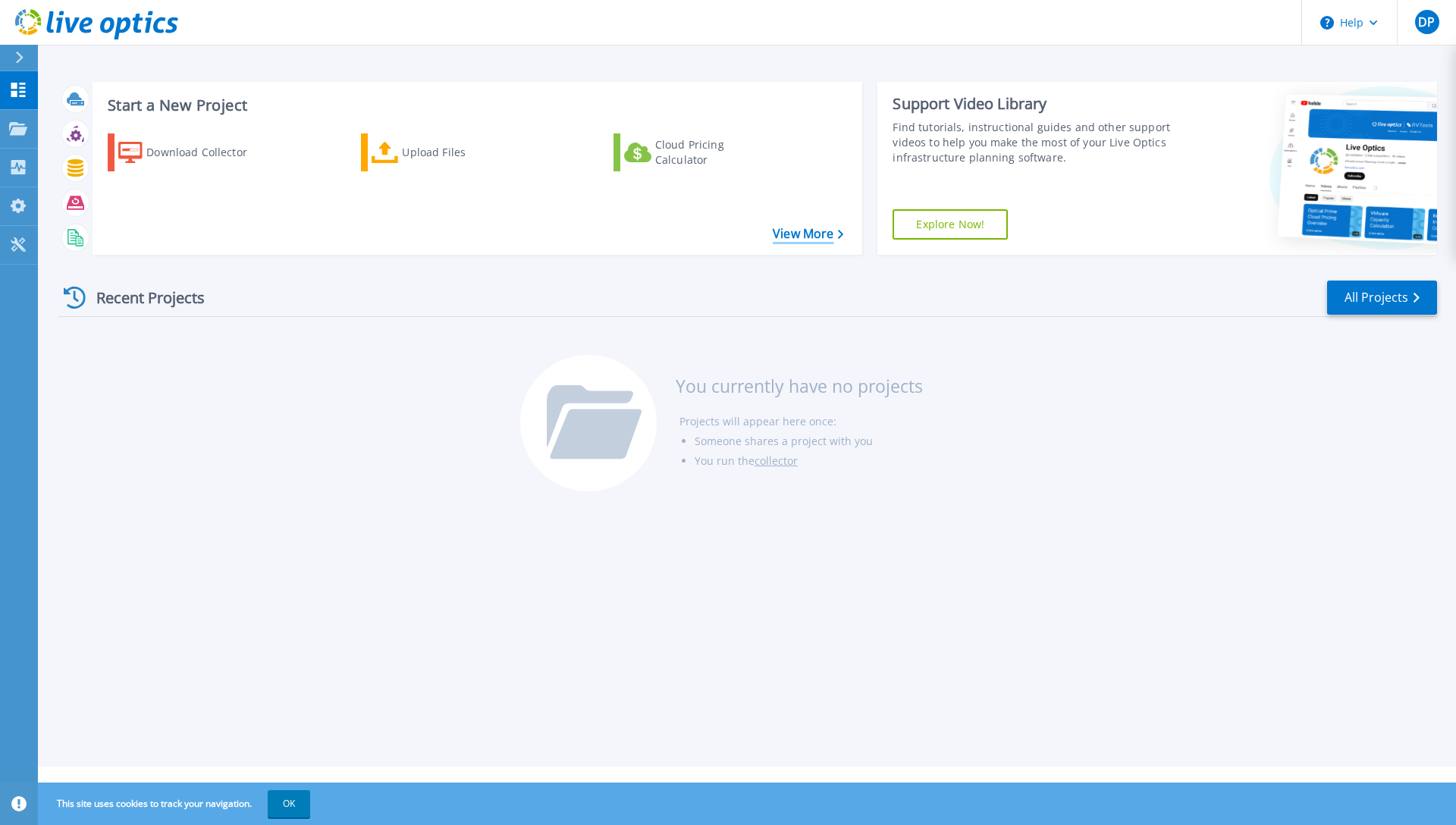
click at [821, 229] on link "View More" at bounding box center [808, 234] width 70 height 15
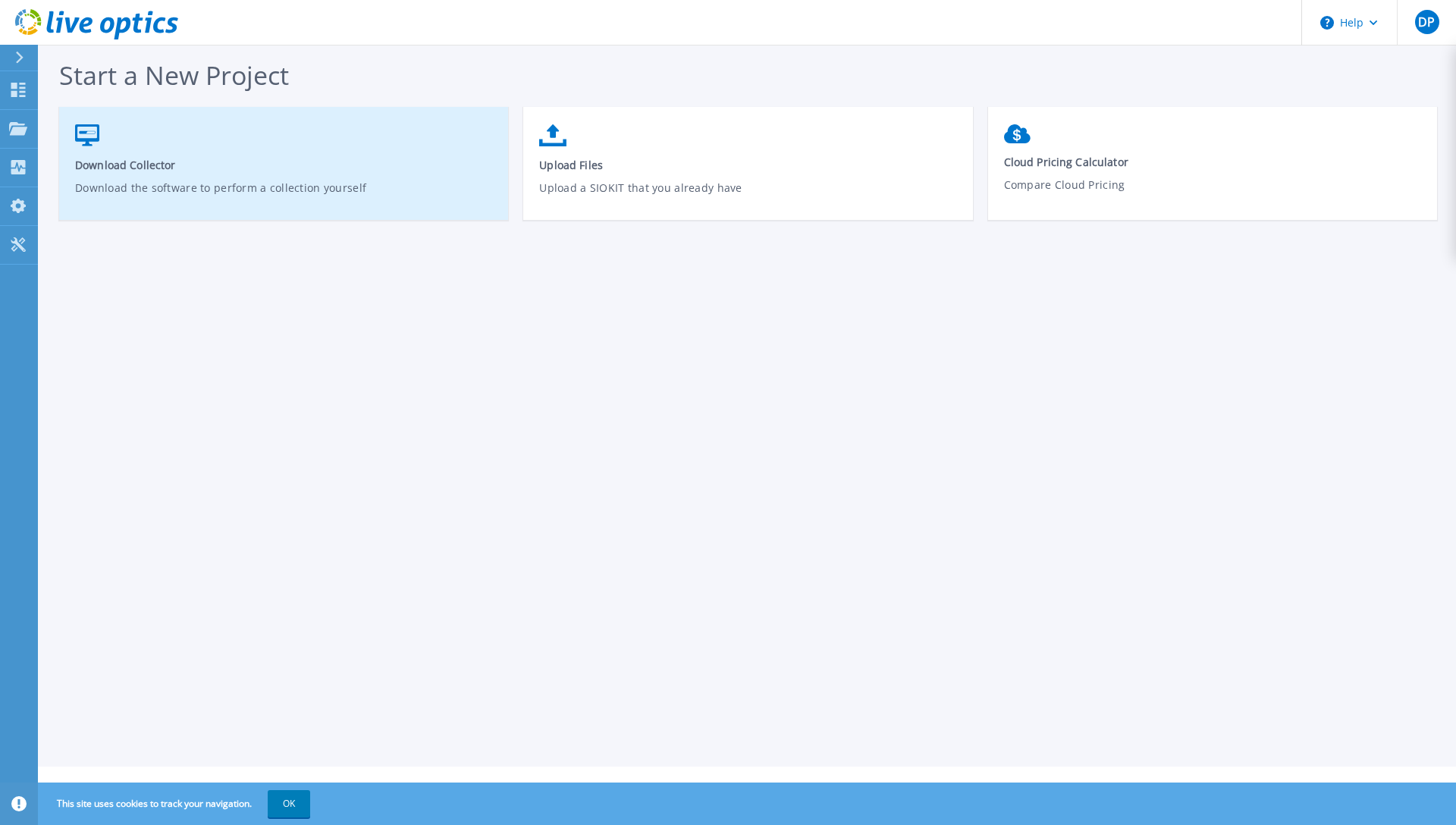
click at [343, 193] on p "Download the software to perform a collection yourself" at bounding box center [284, 197] width 418 height 35
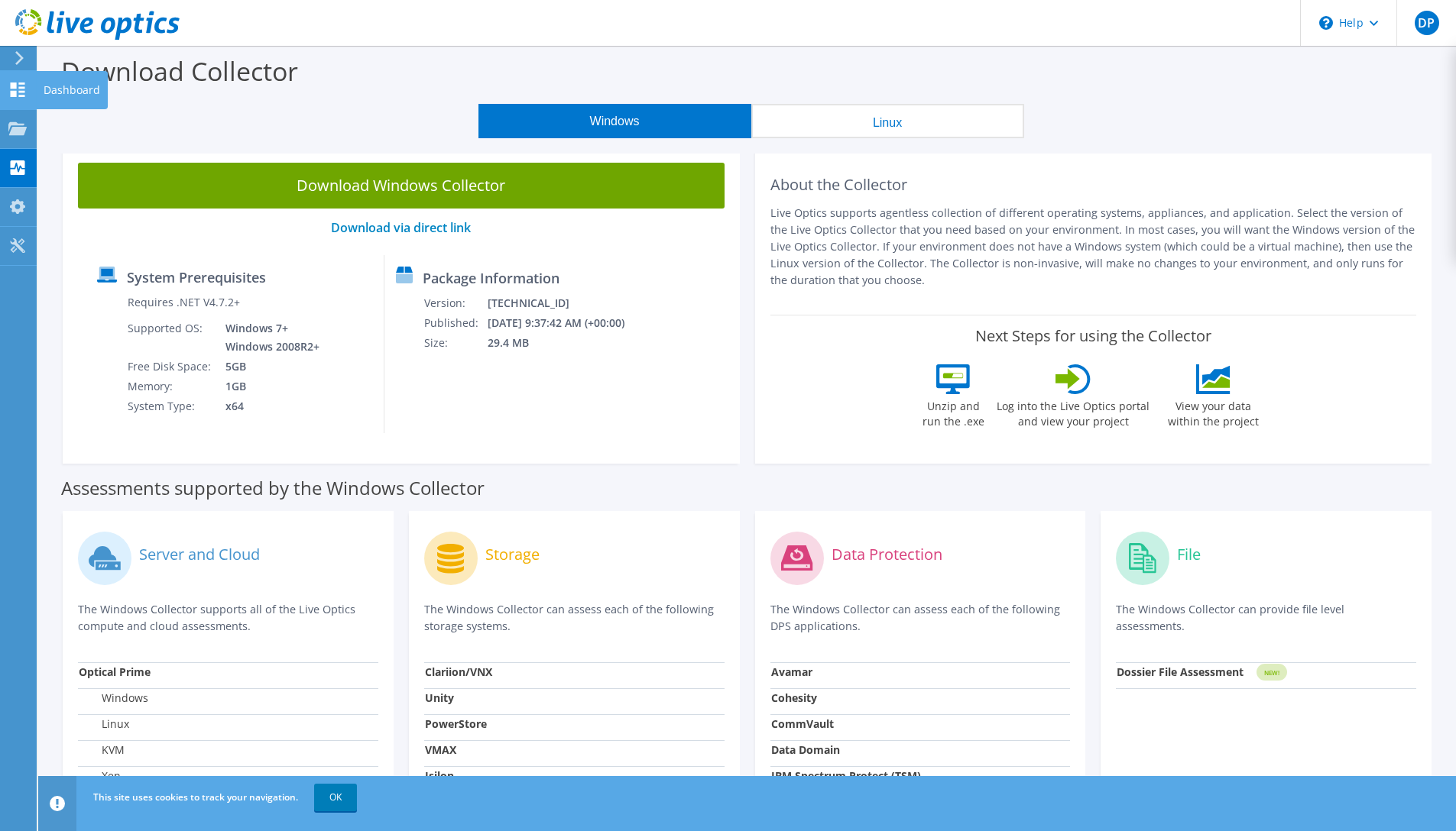
click at [12, 96] on div at bounding box center [18, 92] width 19 height 17
